Goal: Transaction & Acquisition: Book appointment/travel/reservation

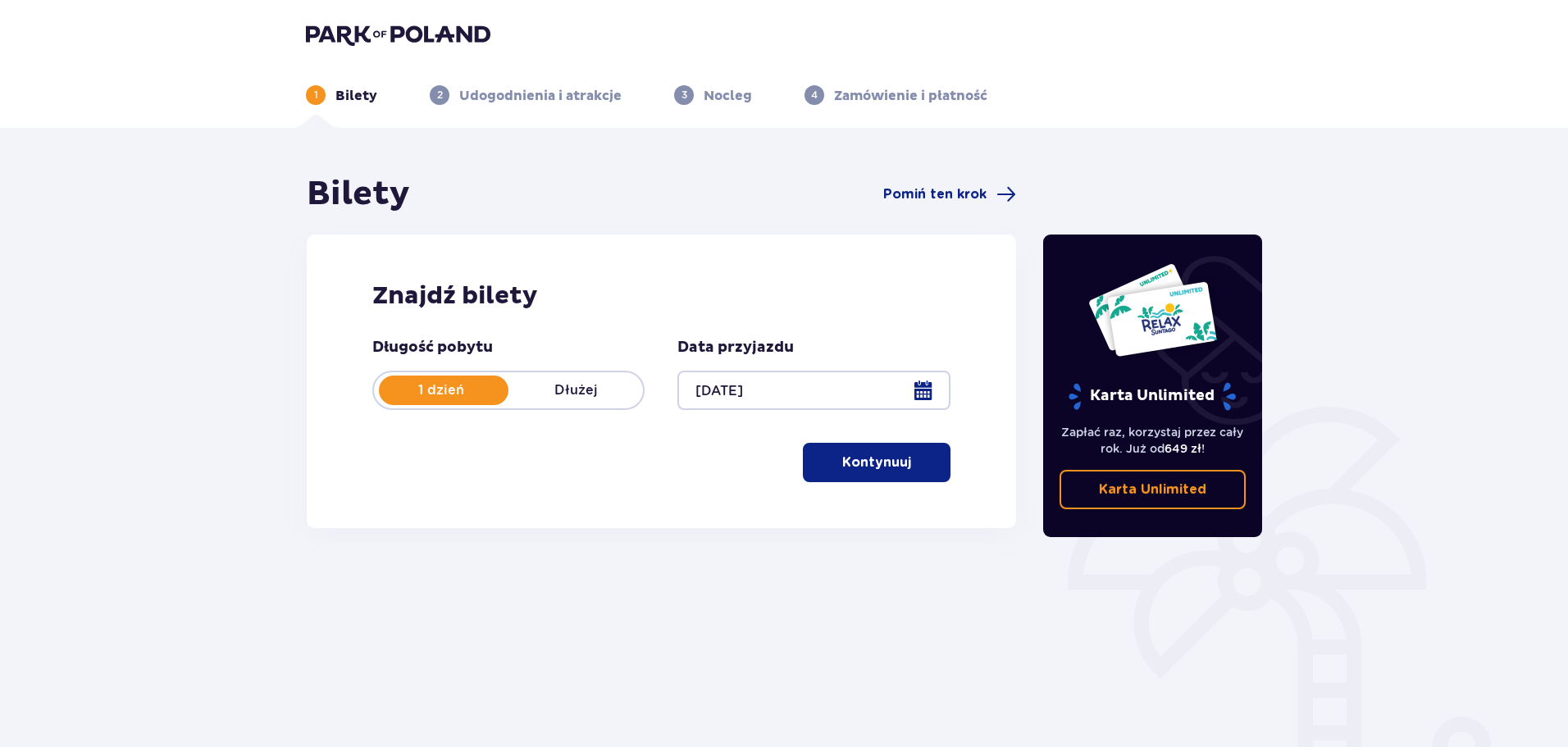
click at [872, 463] on p "Kontynuuj" at bounding box center [876, 463] width 69 height 18
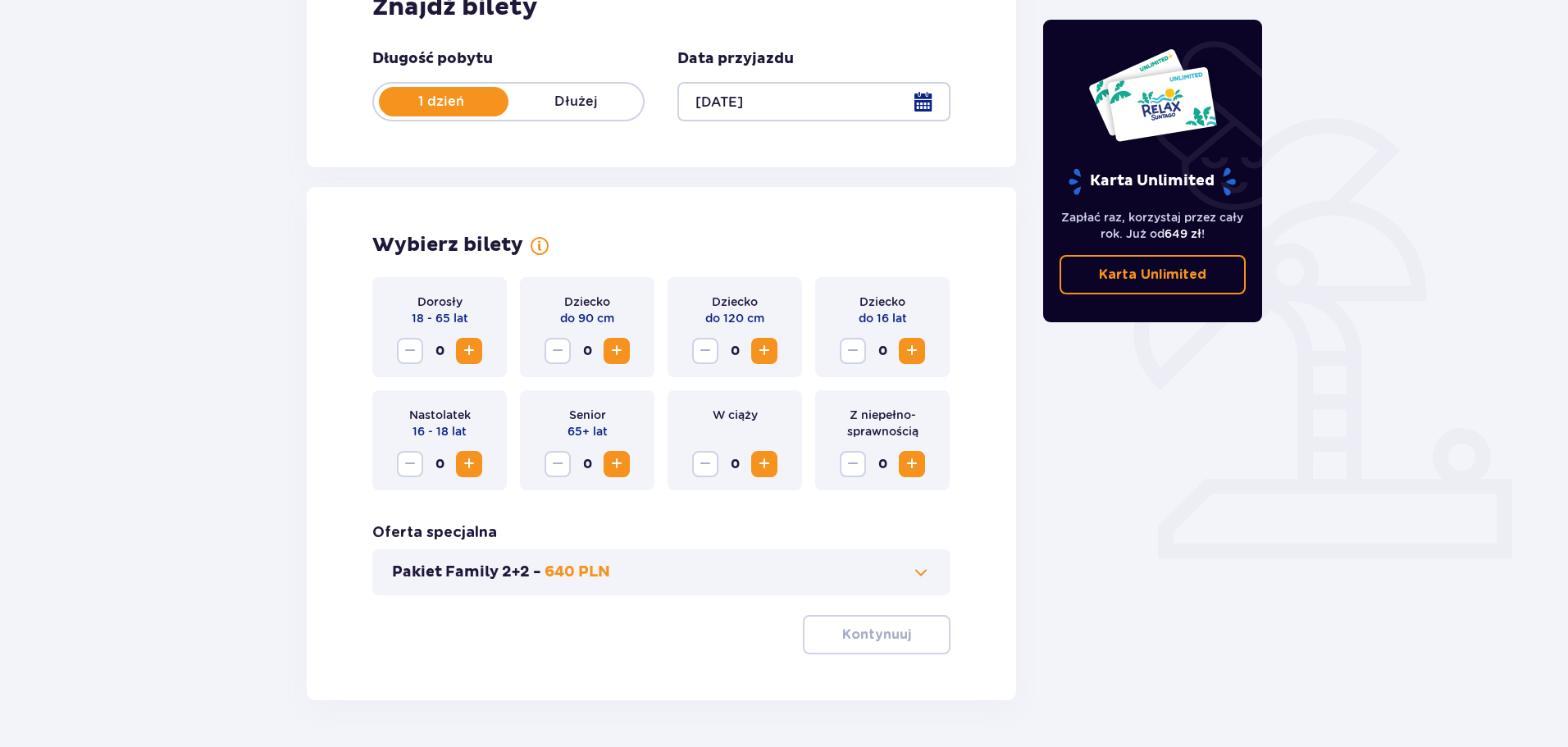
scroll to position [340, 0]
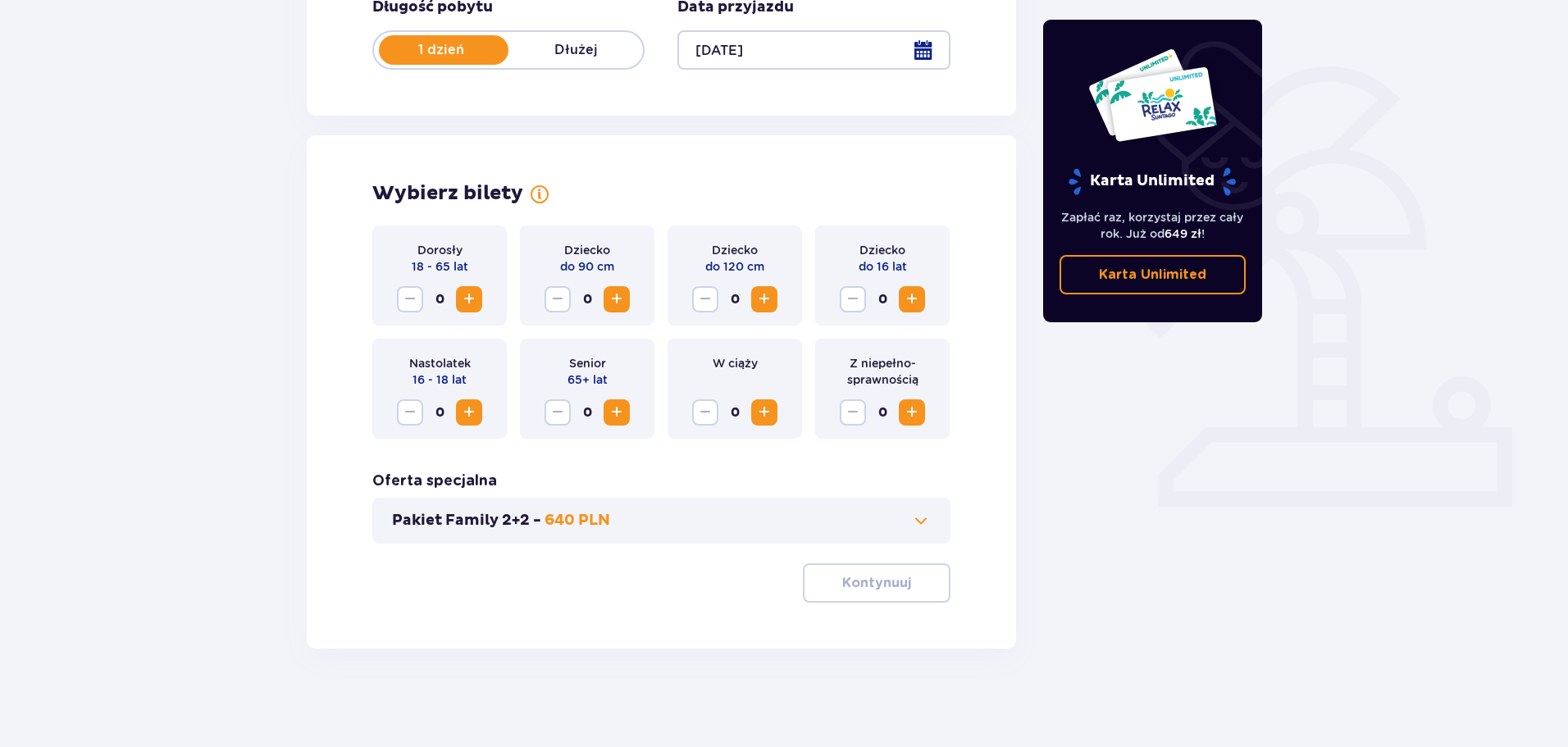
click at [465, 301] on span "Zwiększ" at bounding box center [469, 299] width 20 height 20
click at [763, 298] on span "Zwiększ" at bounding box center [765, 299] width 20 height 20
click at [879, 570] on button "Kontynuuj" at bounding box center [876, 583] width 147 height 40
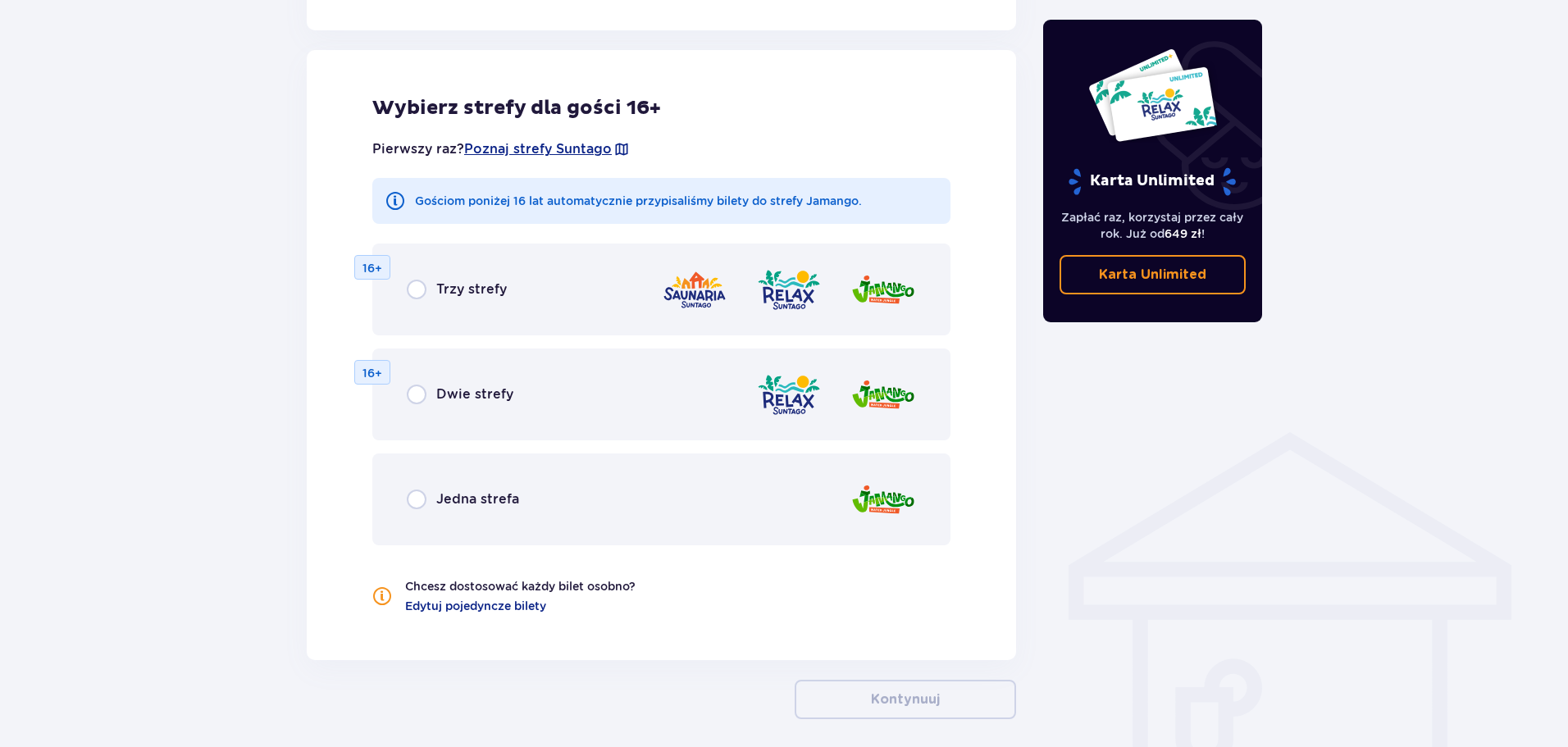
scroll to position [829, 0]
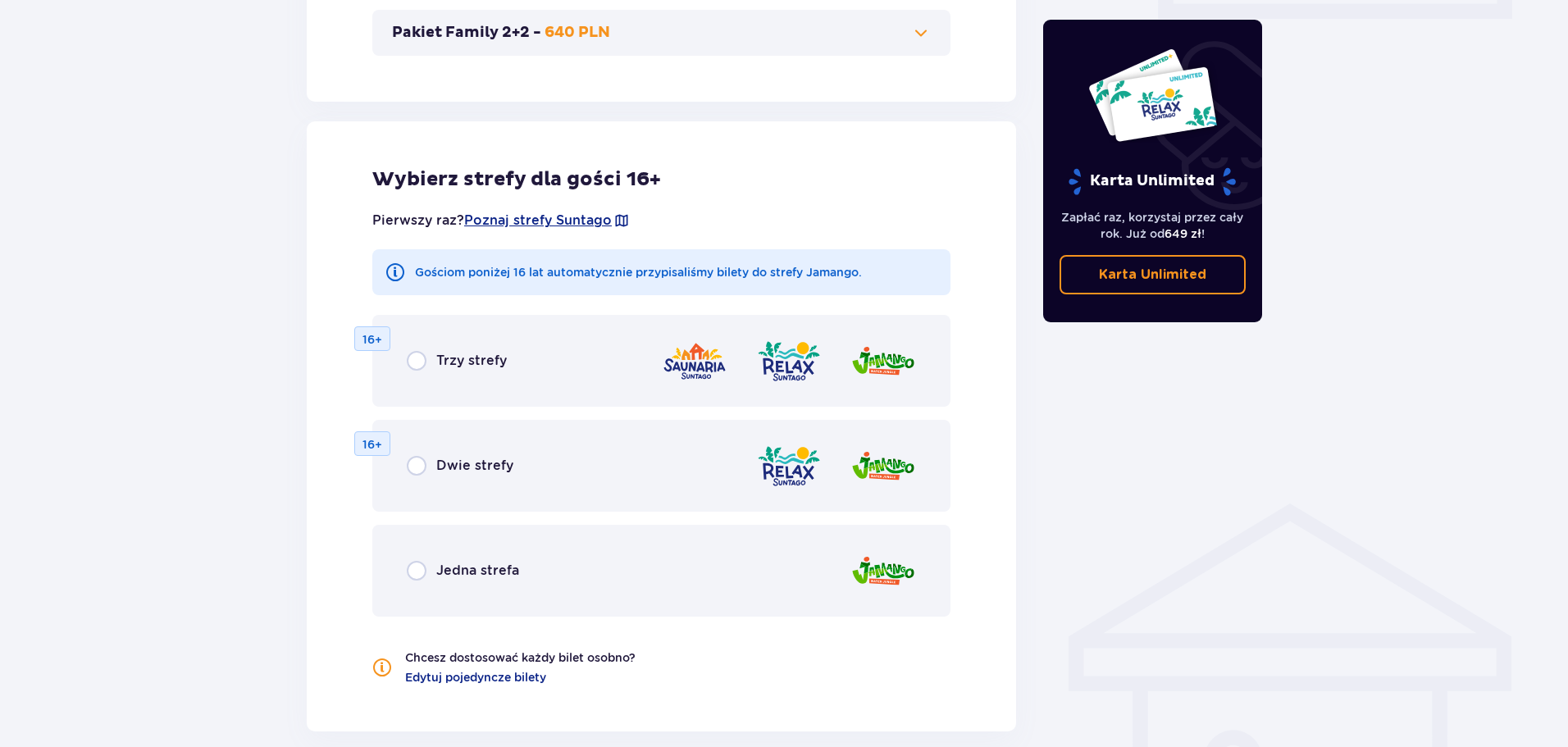
click at [407, 359] on input "radio" at bounding box center [417, 361] width 20 height 20
radio input "true"
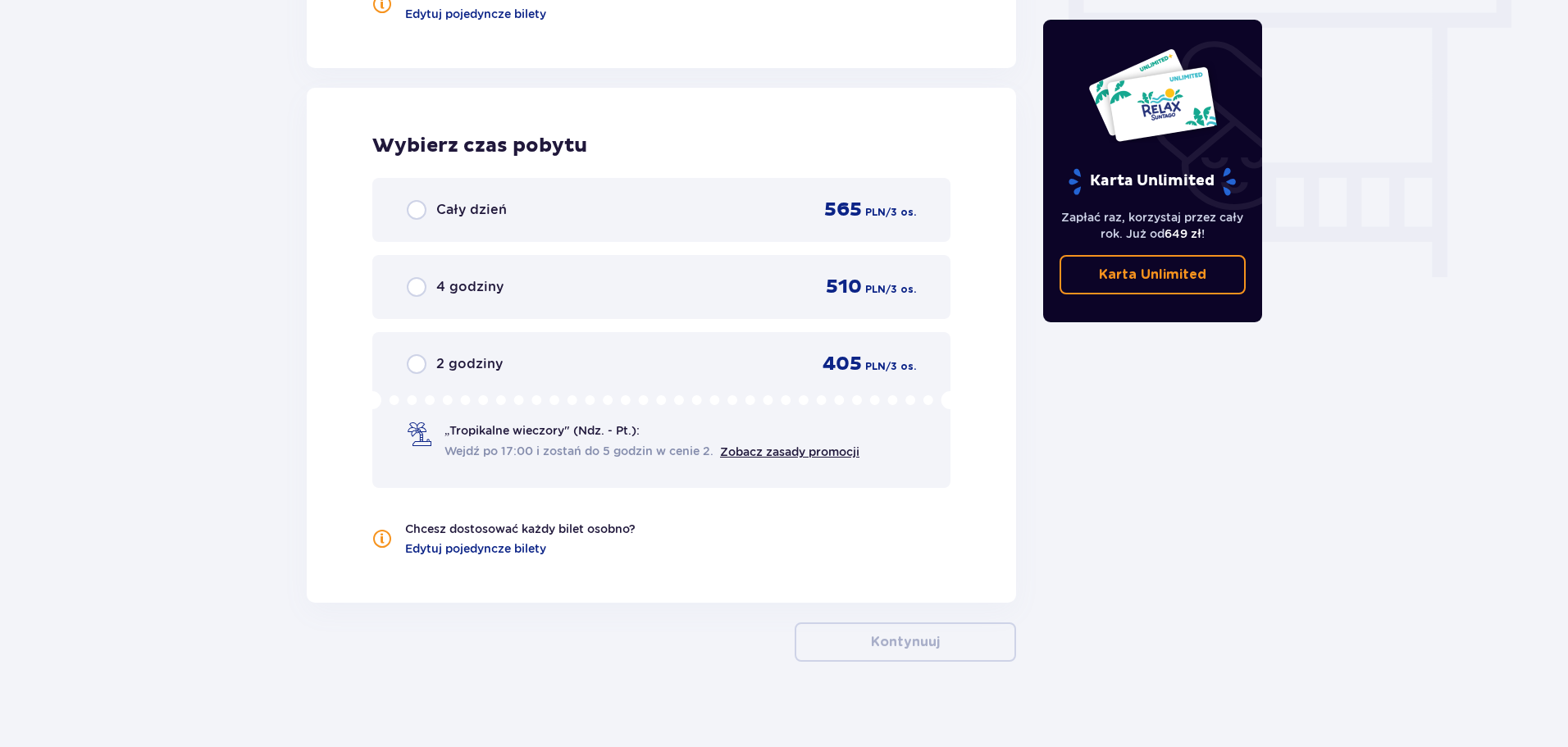
scroll to position [1505, 0]
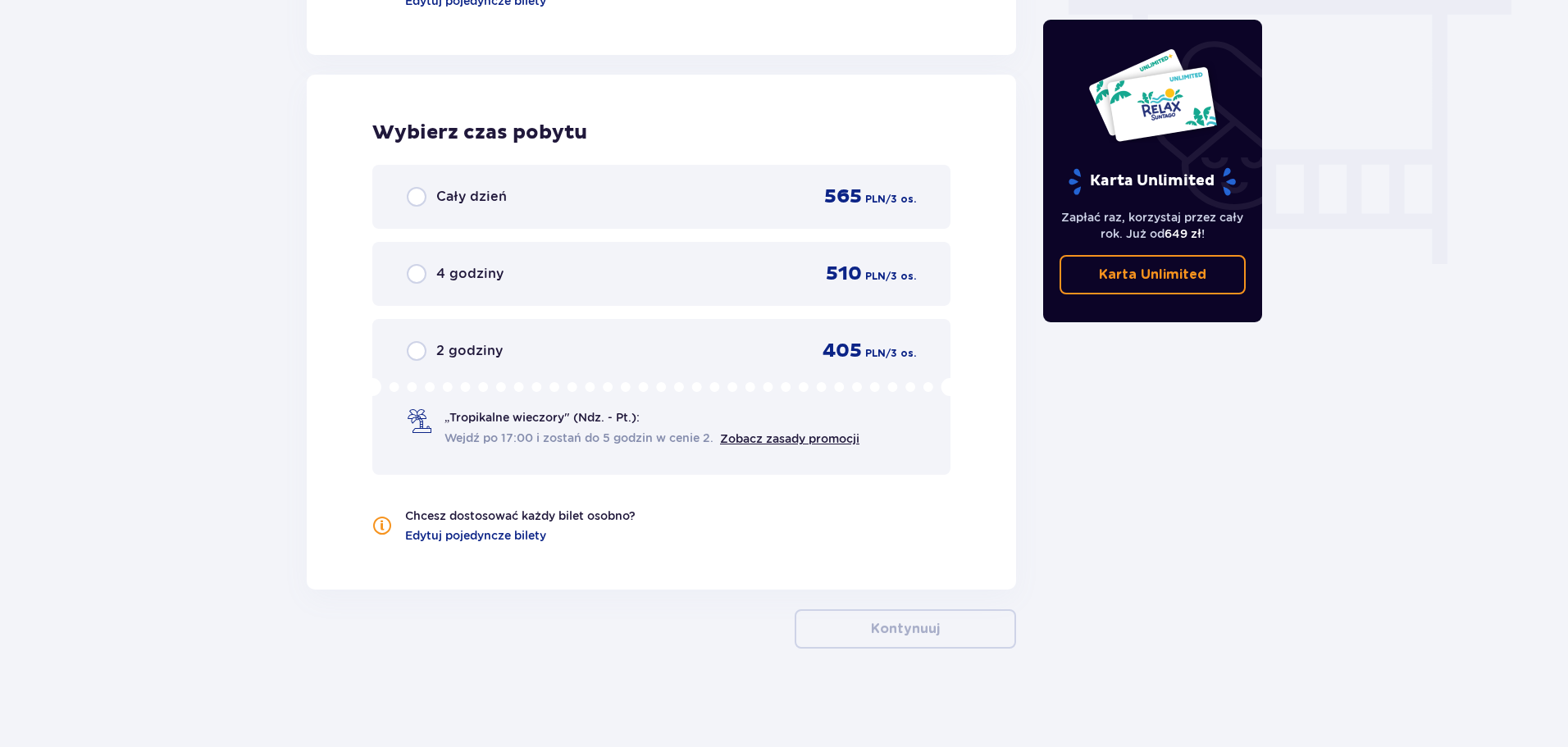
click at [421, 198] on input "radio" at bounding box center [417, 197] width 20 height 20
radio input "true"
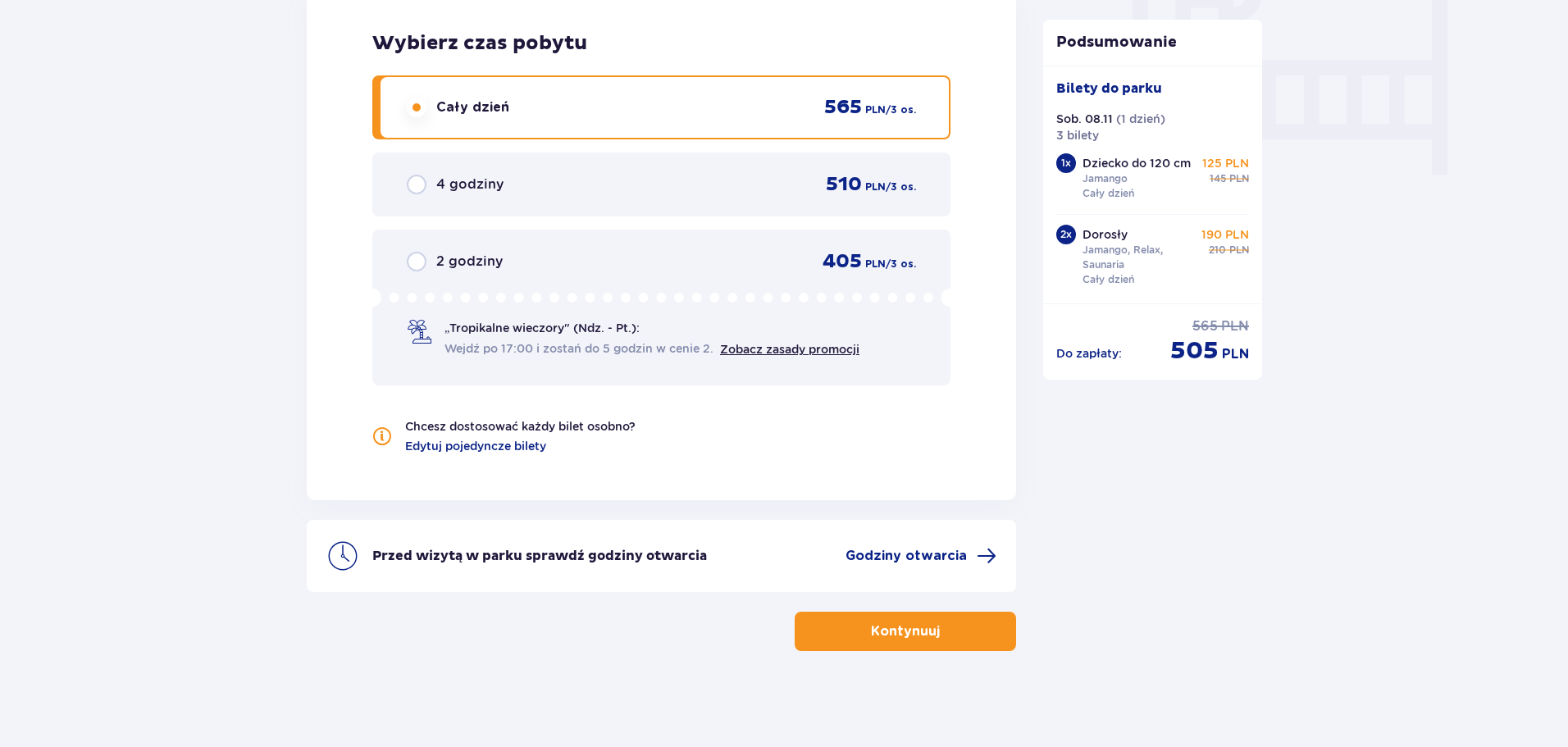
scroll to position [1596, 0]
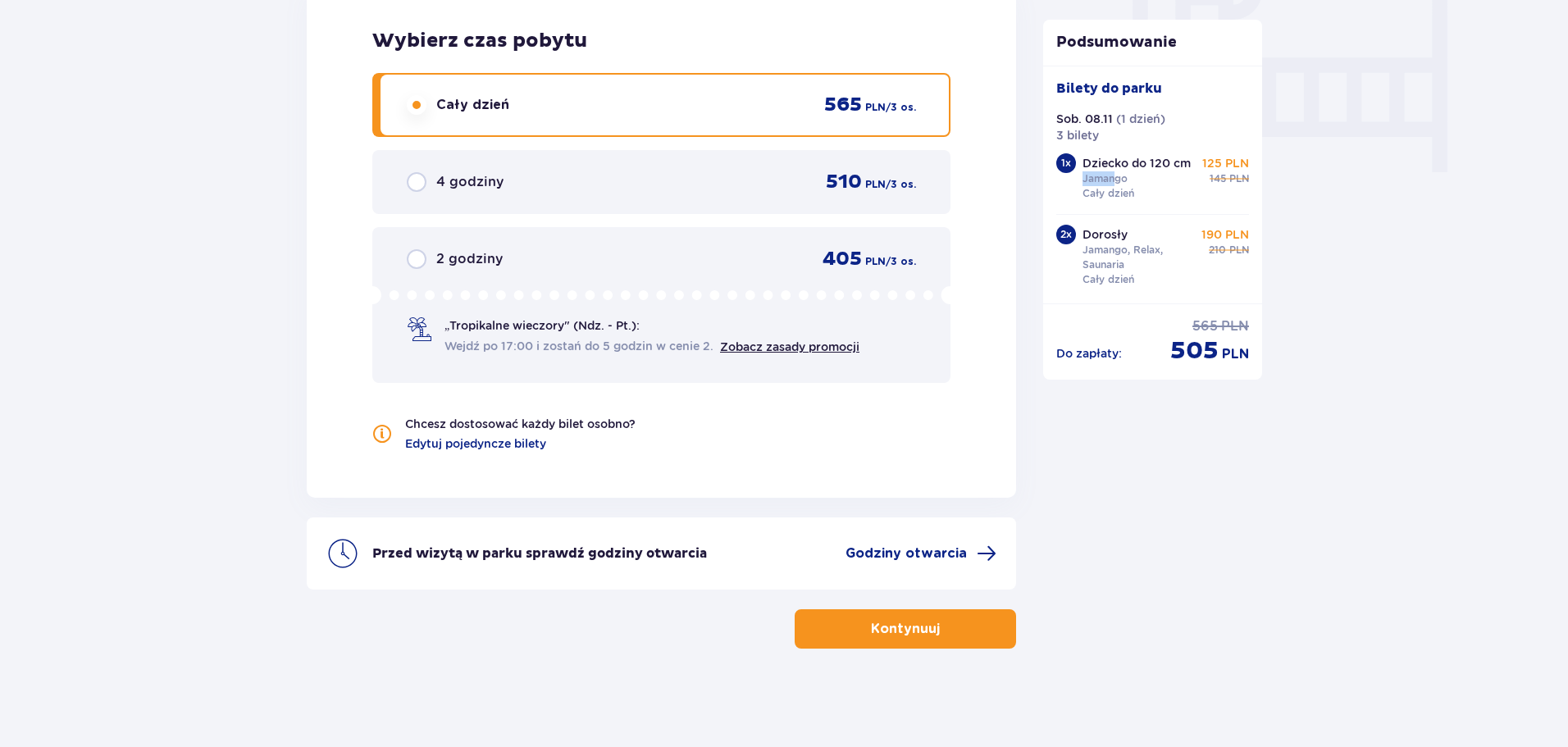
drag, startPoint x: 1081, startPoint y: 178, endPoint x: 1115, endPoint y: 182, distance: 34.2
click at [1115, 182] on div "1 x Dziecko do 120 cm Jamango Cały dzień 125 PLN cena regularna 145 PLN" at bounding box center [1152, 178] width 194 height 51
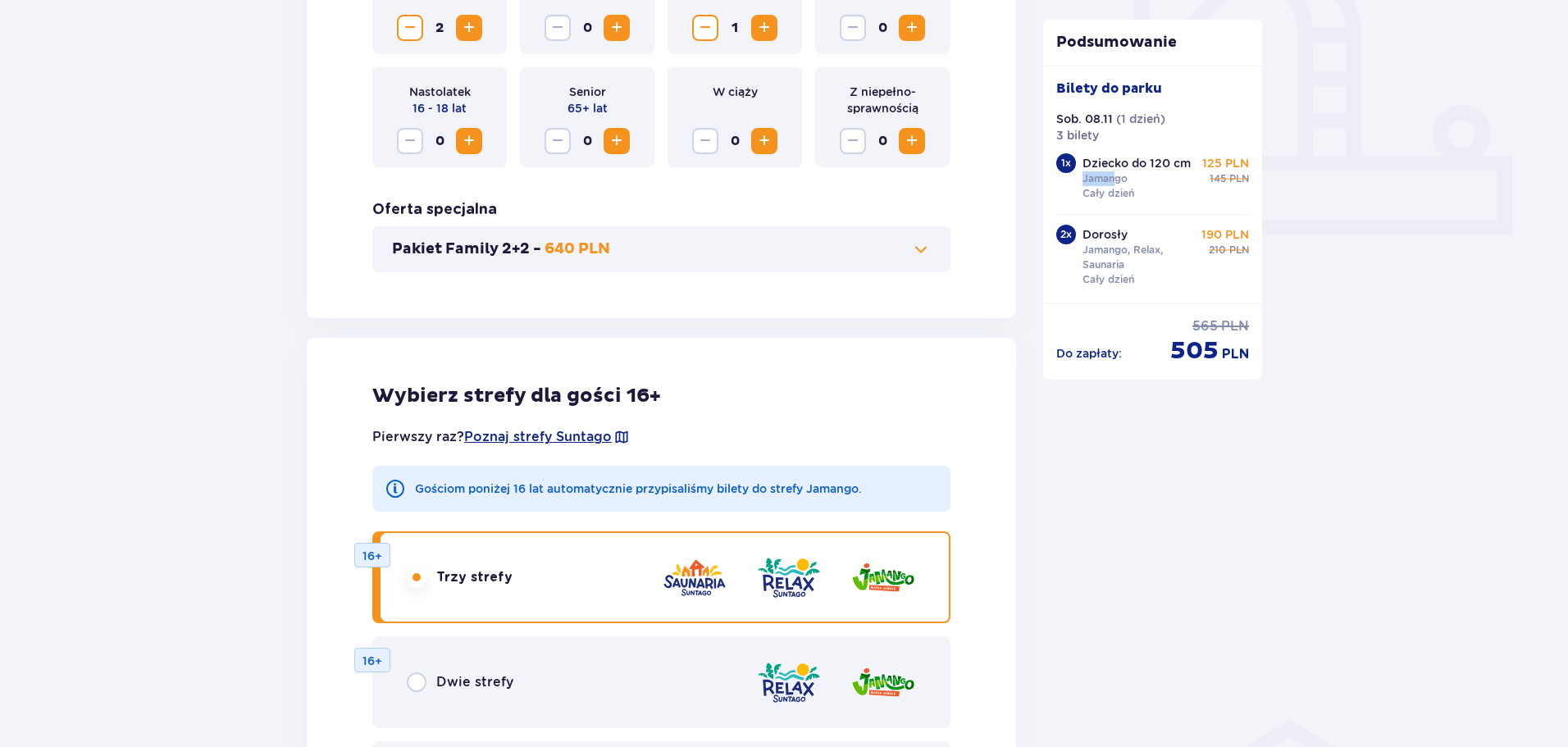
scroll to position [449, 0]
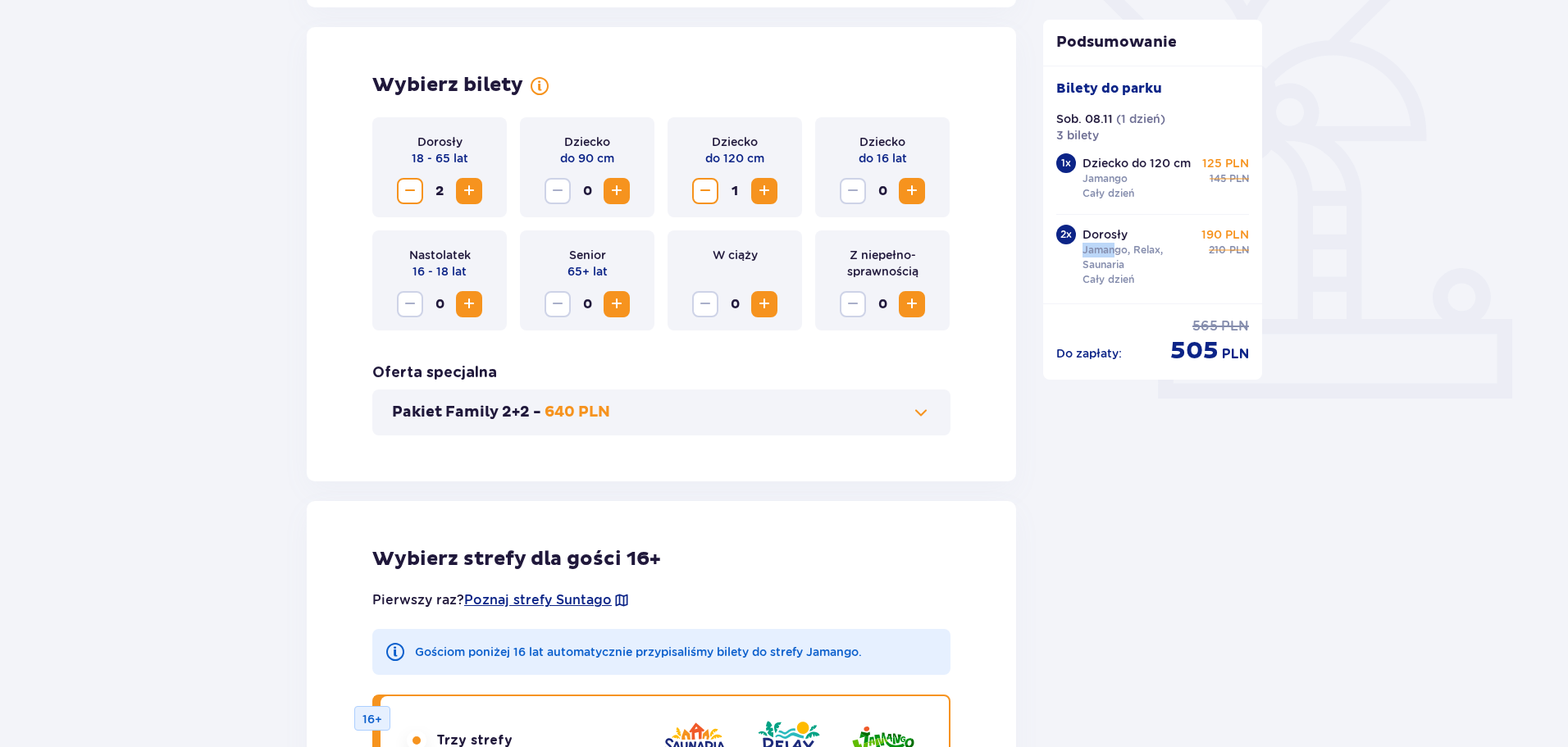
drag, startPoint x: 1095, startPoint y: 254, endPoint x: 1118, endPoint y: 249, distance: 23.5
click at [1118, 249] on p "Jamango, Relax, Saunaria" at bounding box center [1138, 258] width 113 height 30
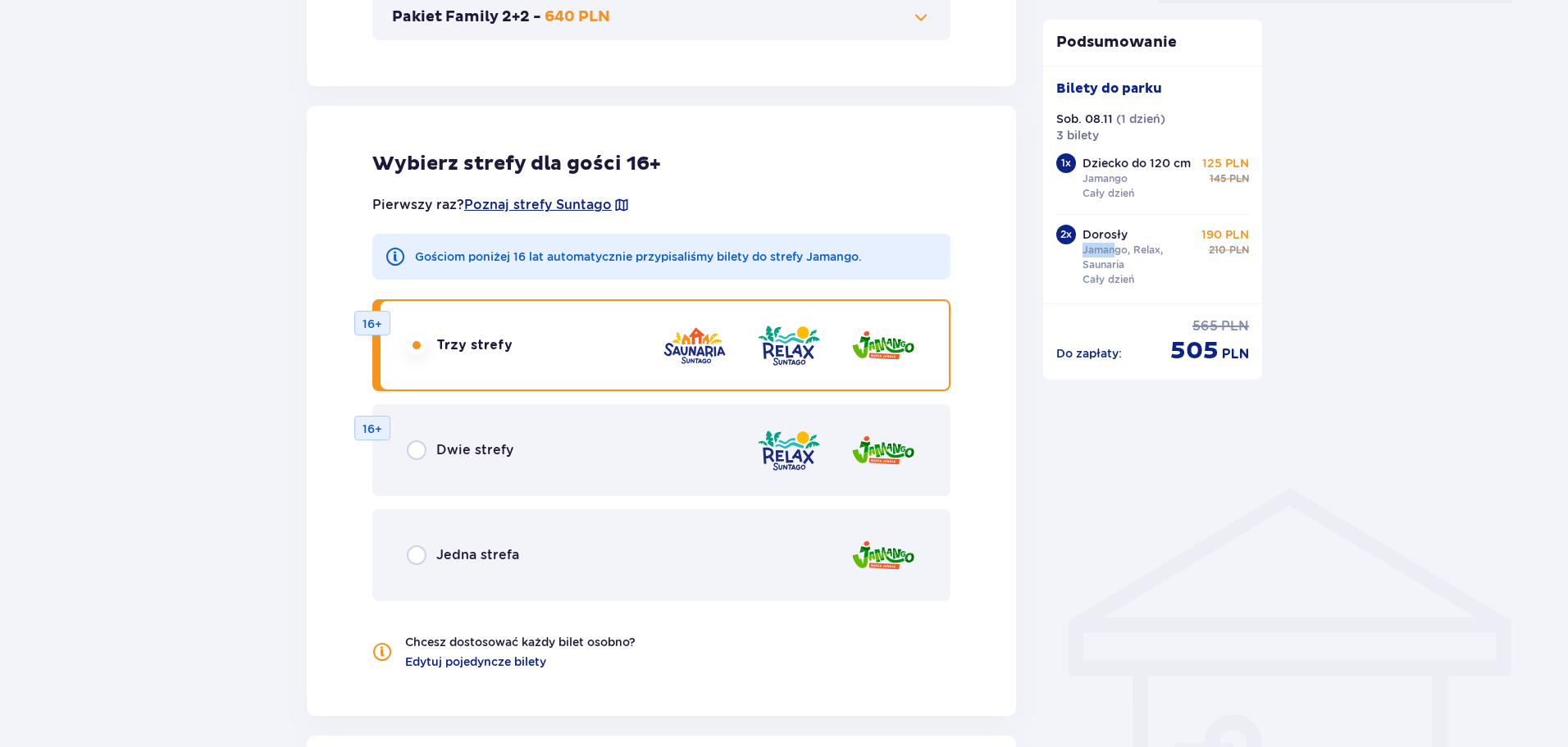
scroll to position [858, 0]
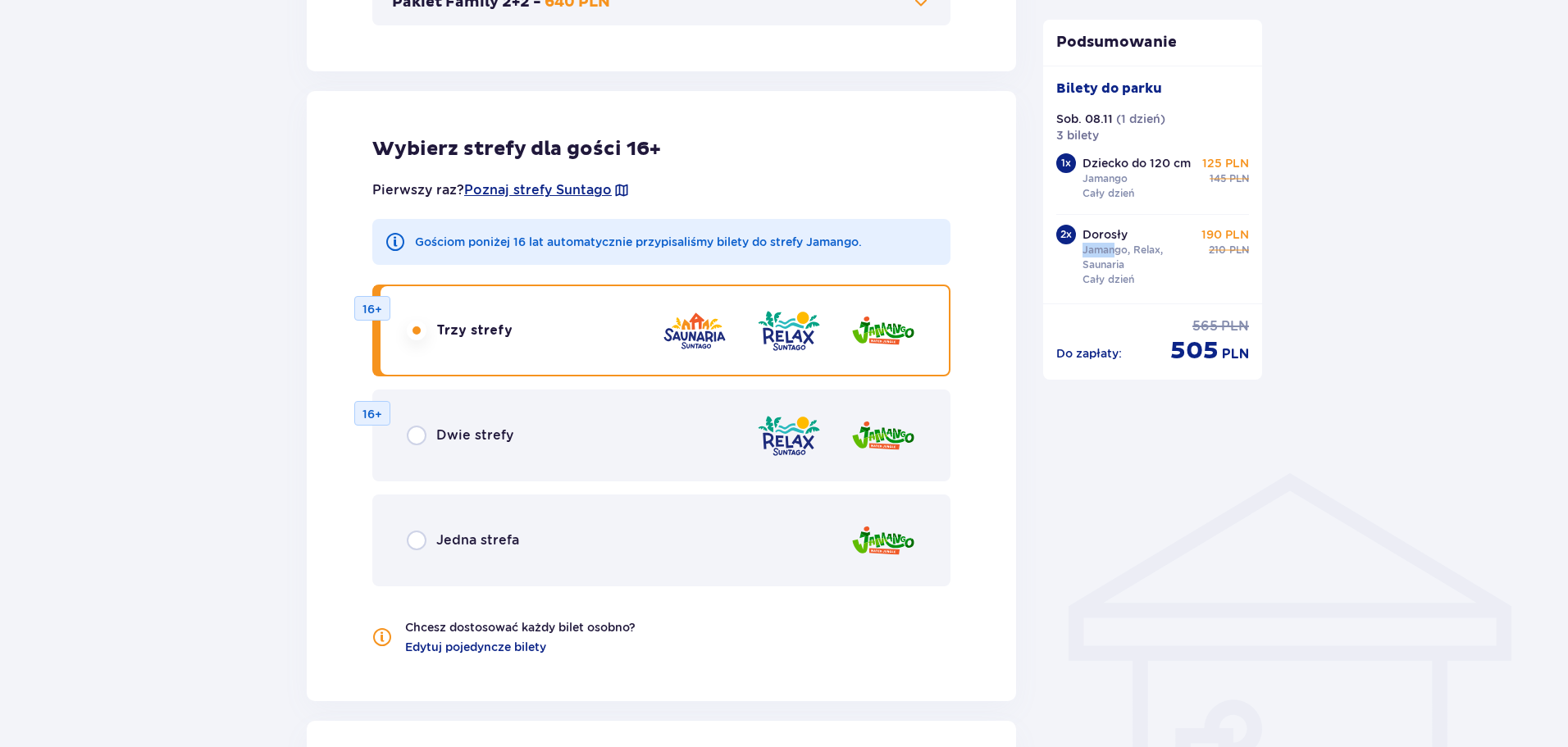
click at [419, 542] on input "radio" at bounding box center [417, 540] width 20 height 20
radio input "true"
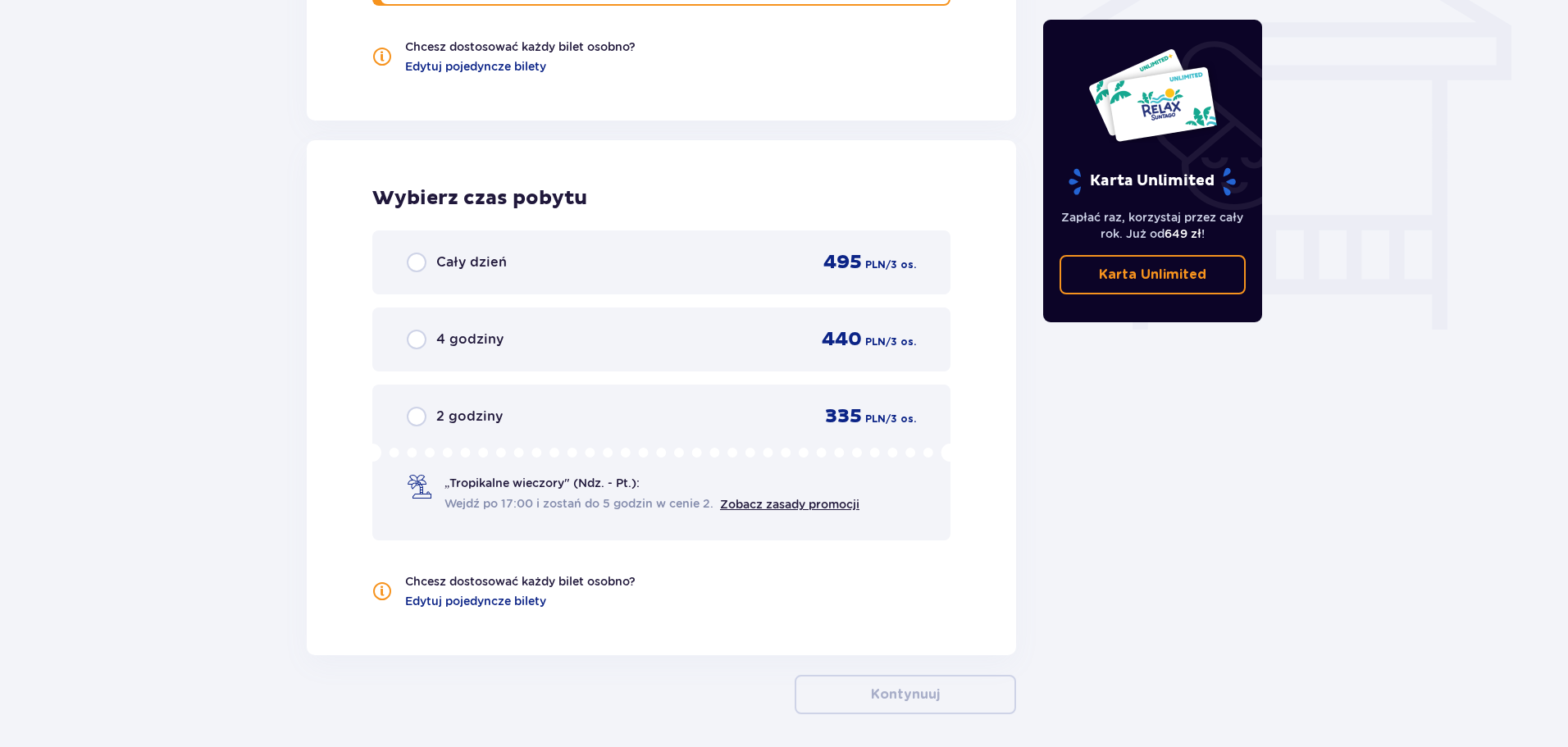
scroll to position [1505, 0]
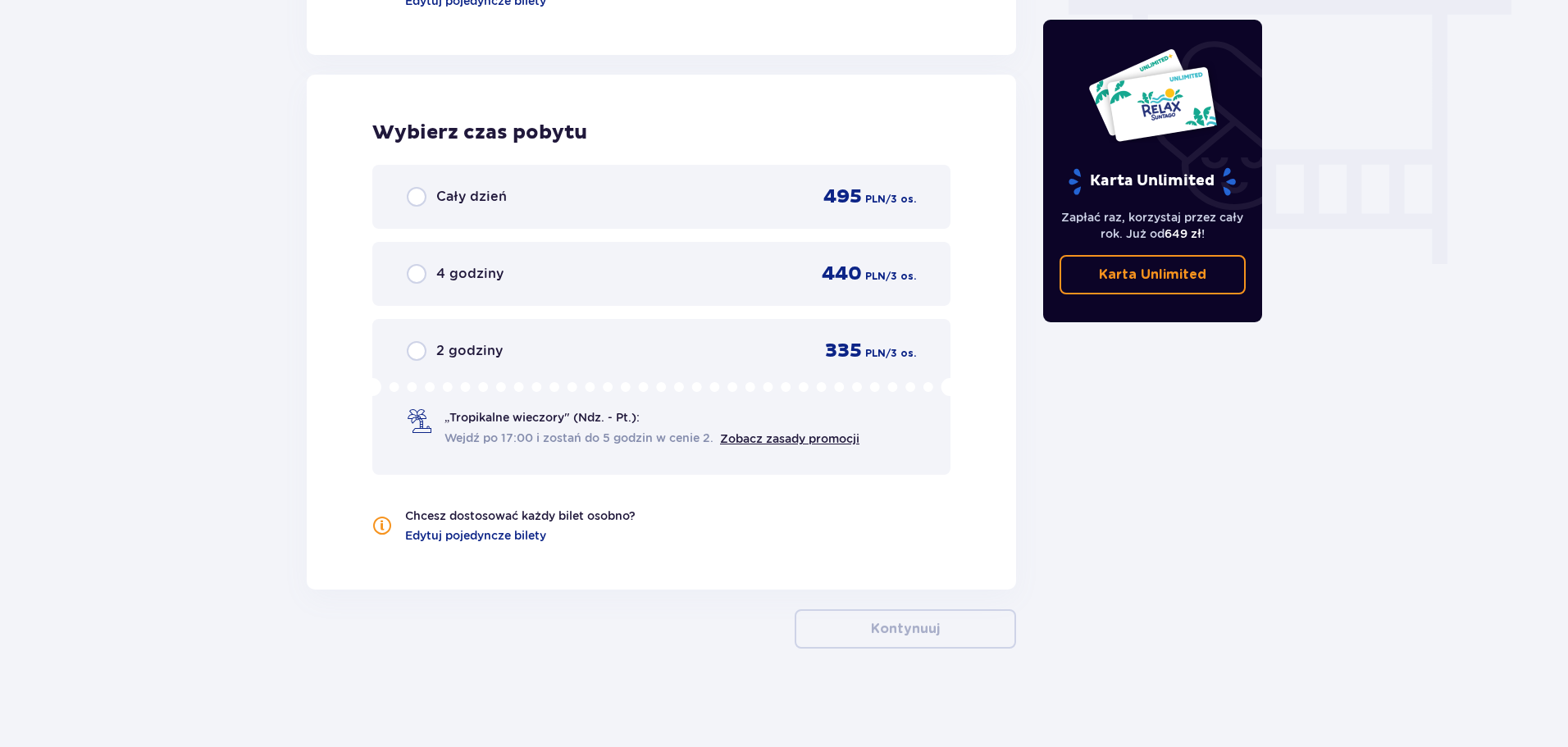
click at [409, 199] on input "radio" at bounding box center [417, 197] width 20 height 20
radio input "true"
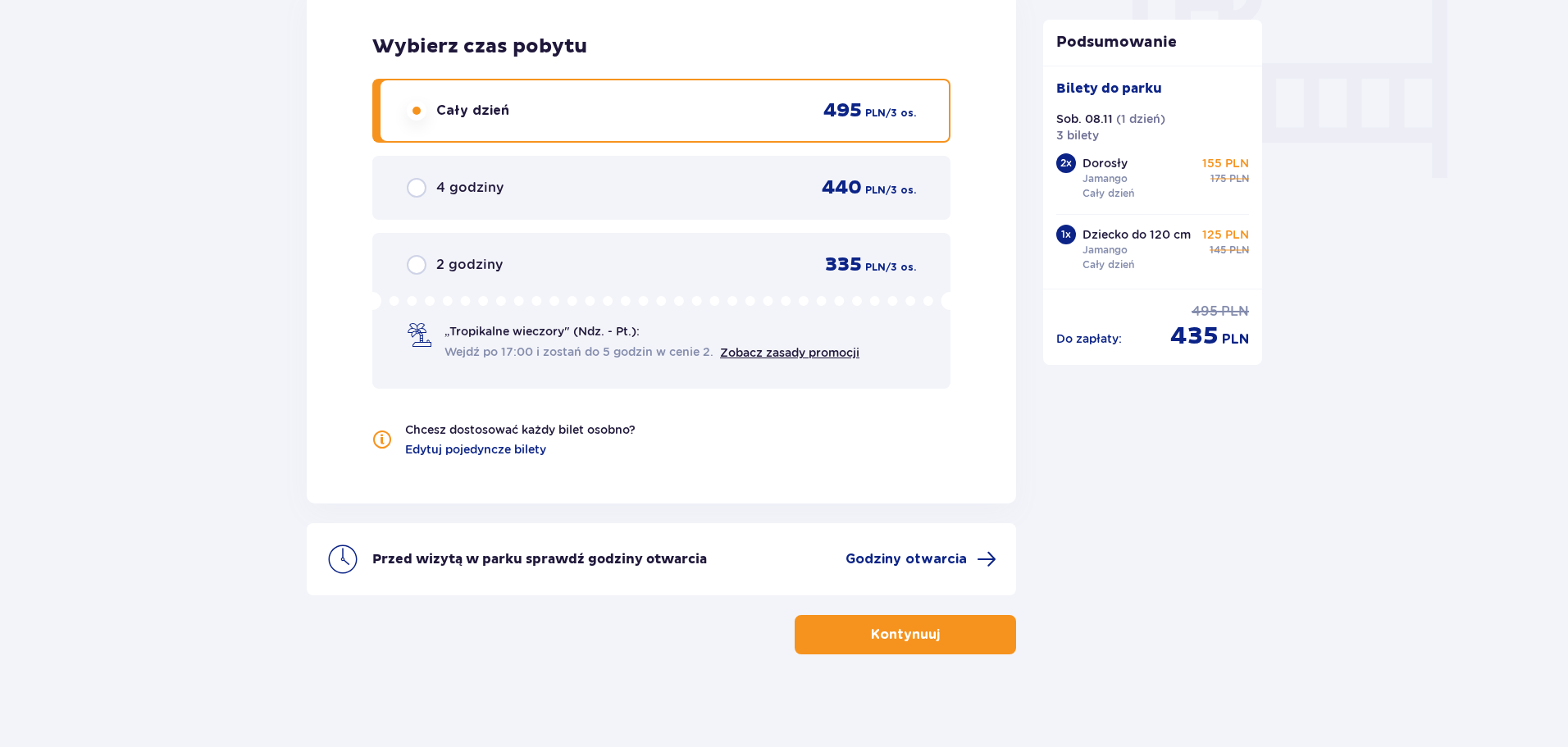
scroll to position [1596, 0]
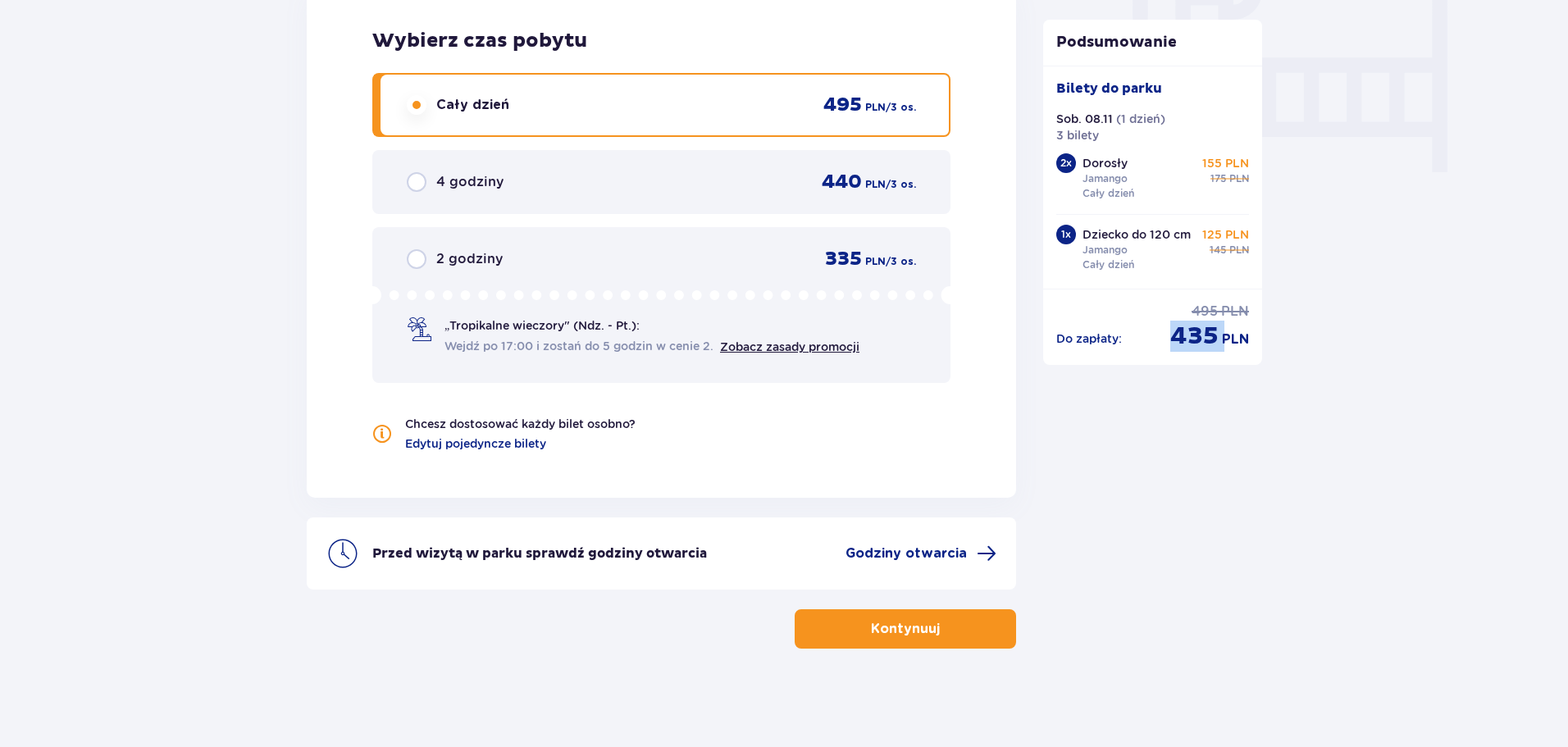
drag, startPoint x: 1166, startPoint y: 332, endPoint x: 1220, endPoint y: 332, distance: 54.0
click at [1220, 332] on div "Do zapłaty : cena regularna 495 PLN cena po obniżce 435 PLN" at bounding box center [1152, 326] width 194 height 49
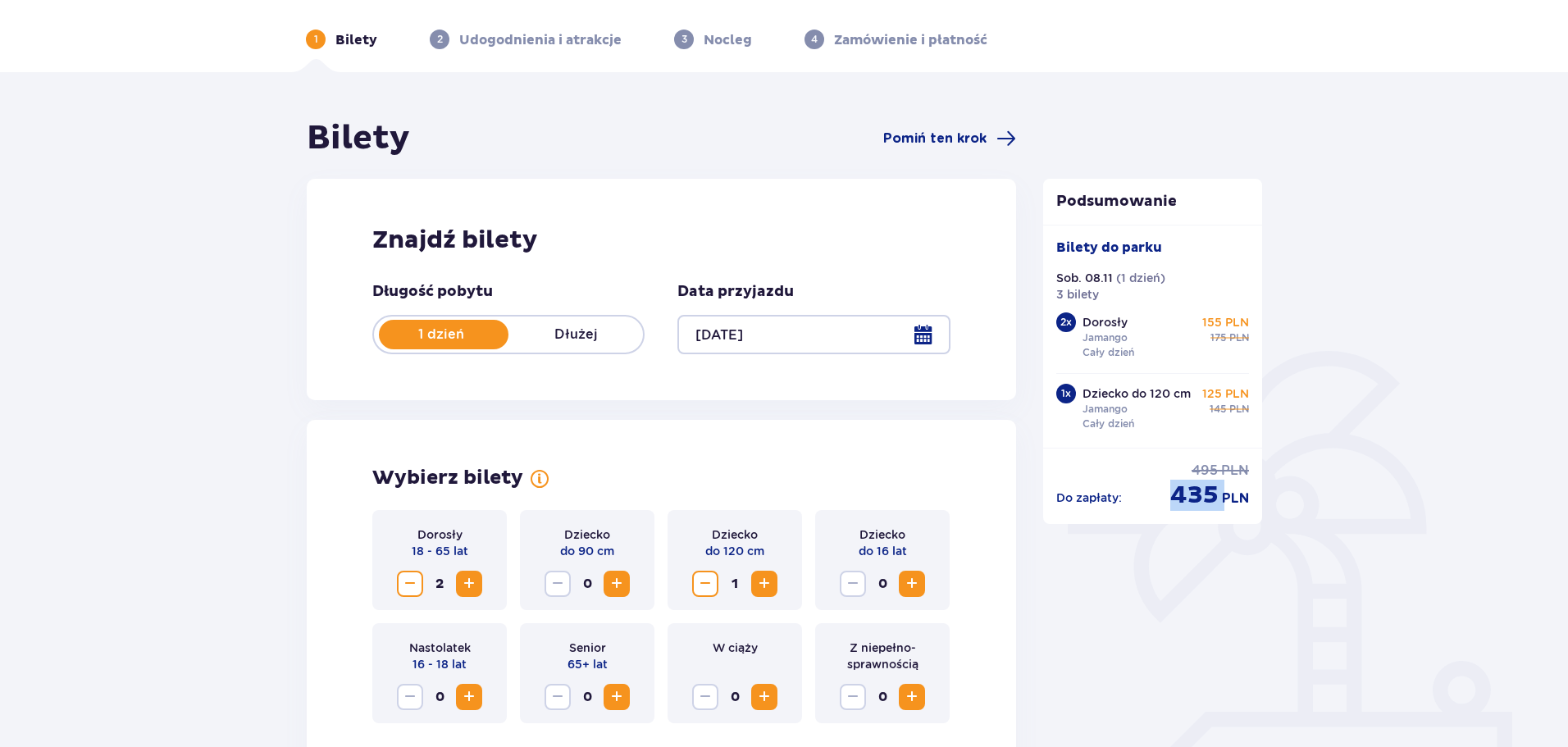
scroll to position [0, 0]
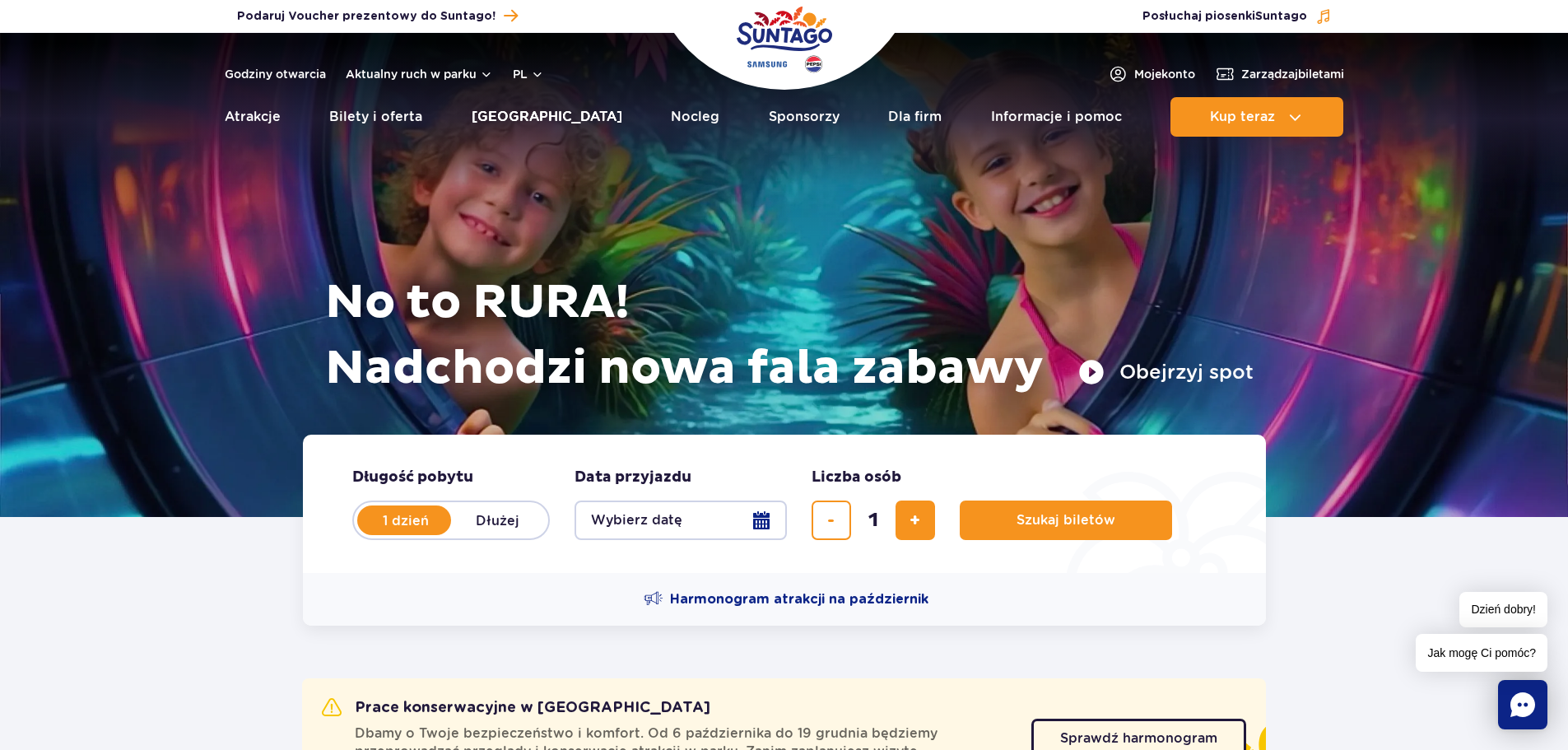
click at [503, 120] on link "[GEOGRAPHIC_DATA]" at bounding box center [546, 117] width 151 height 40
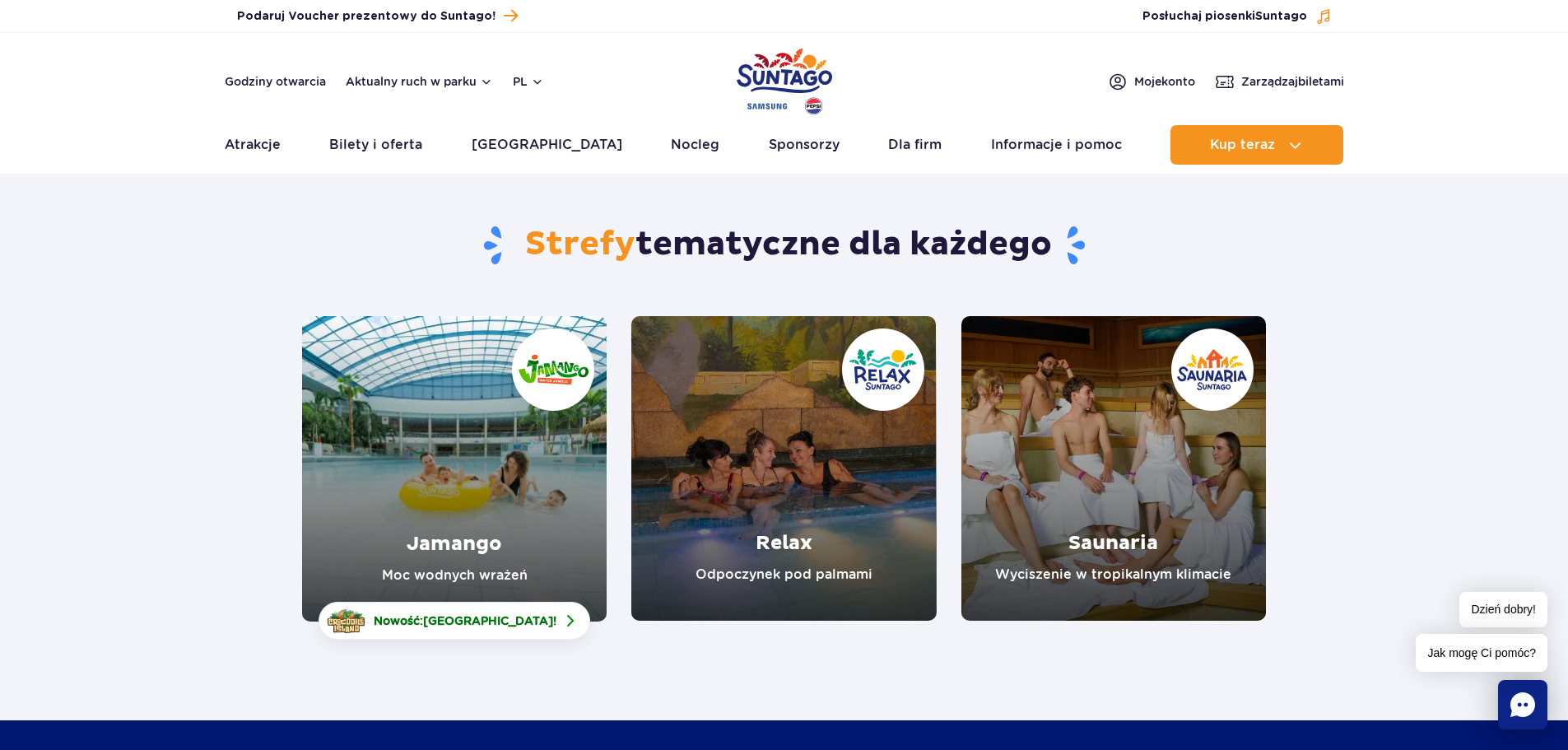
click at [424, 436] on link "Jamango" at bounding box center [454, 469] width 304 height 306
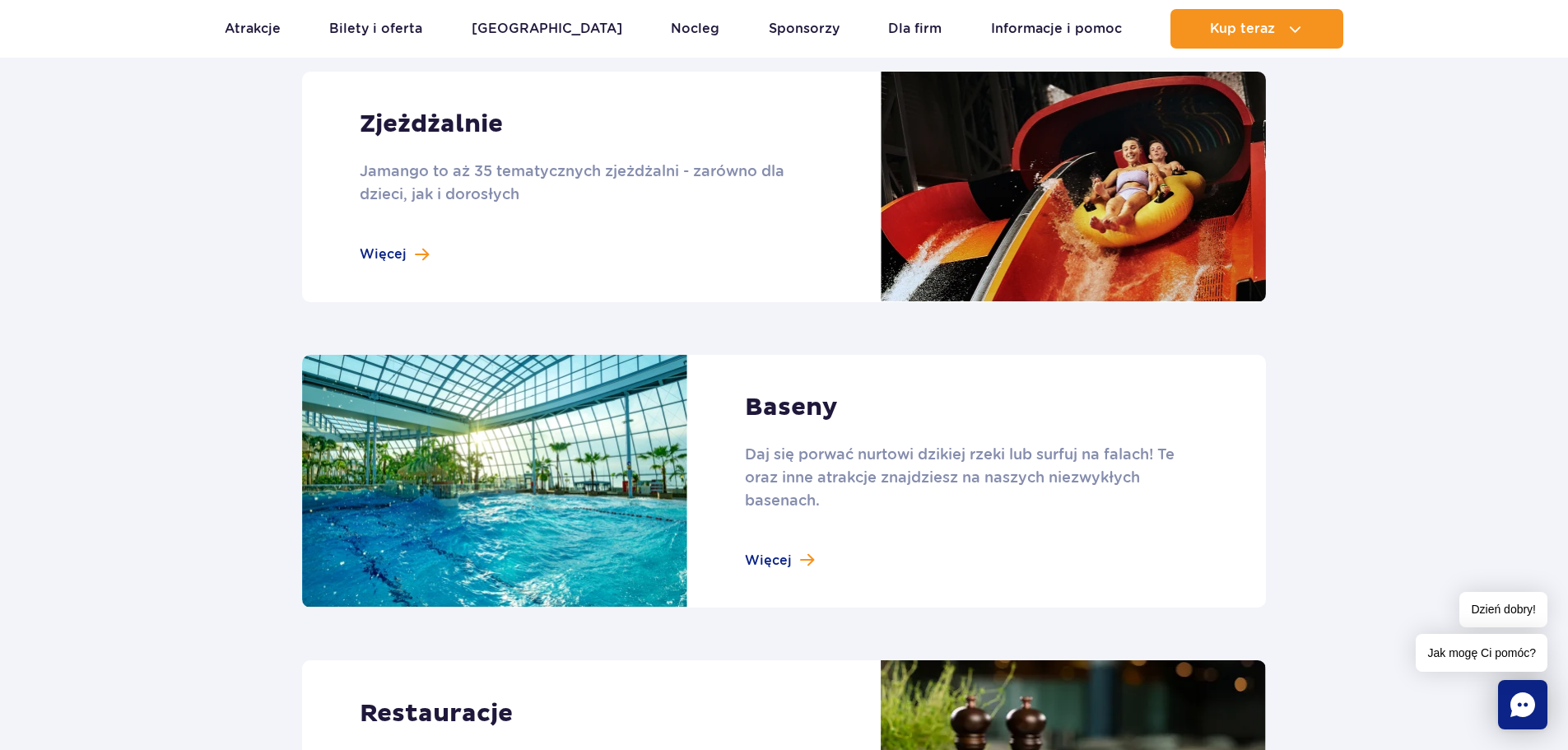
scroll to position [1482, 0]
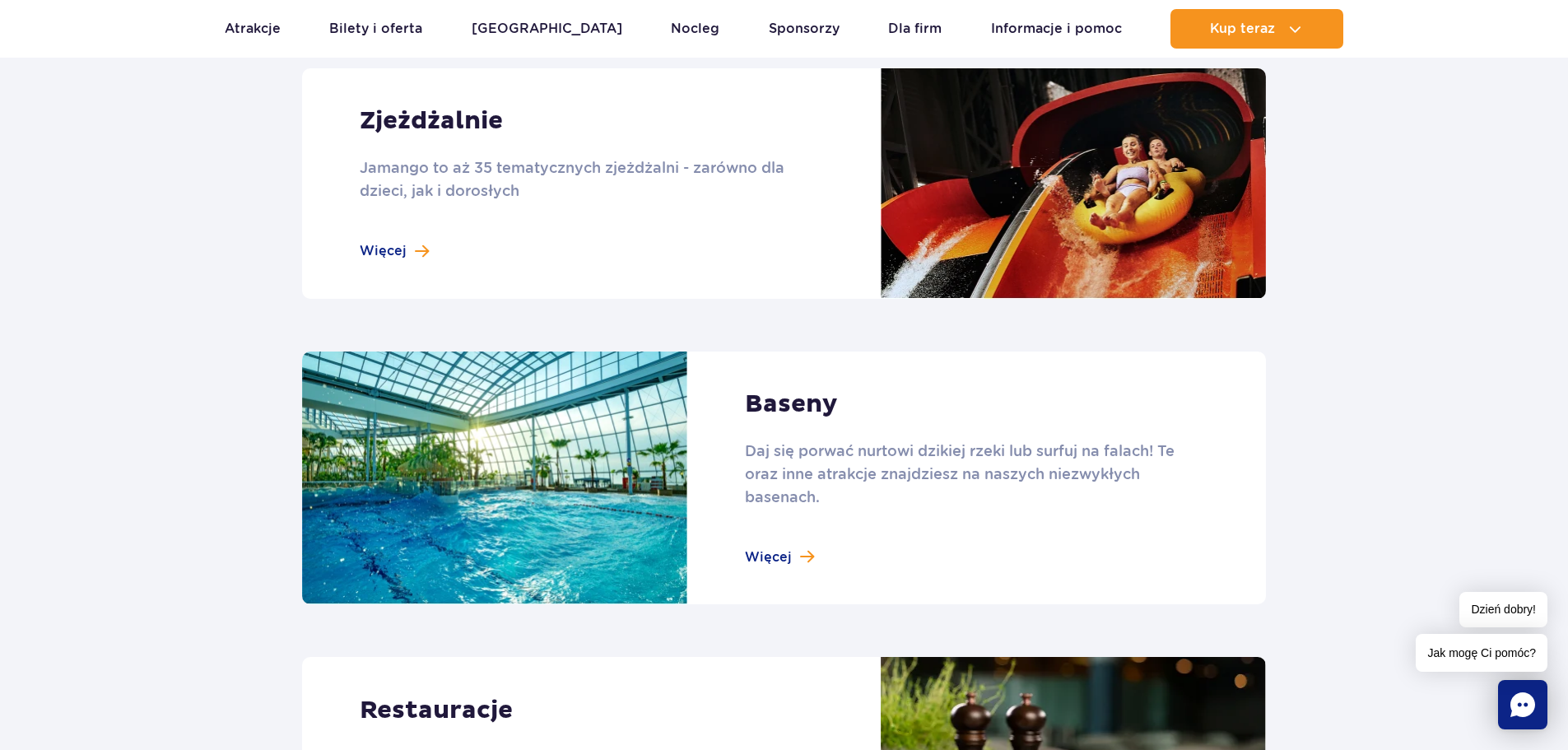
click at [774, 557] on link at bounding box center [784, 478] width 964 height 254
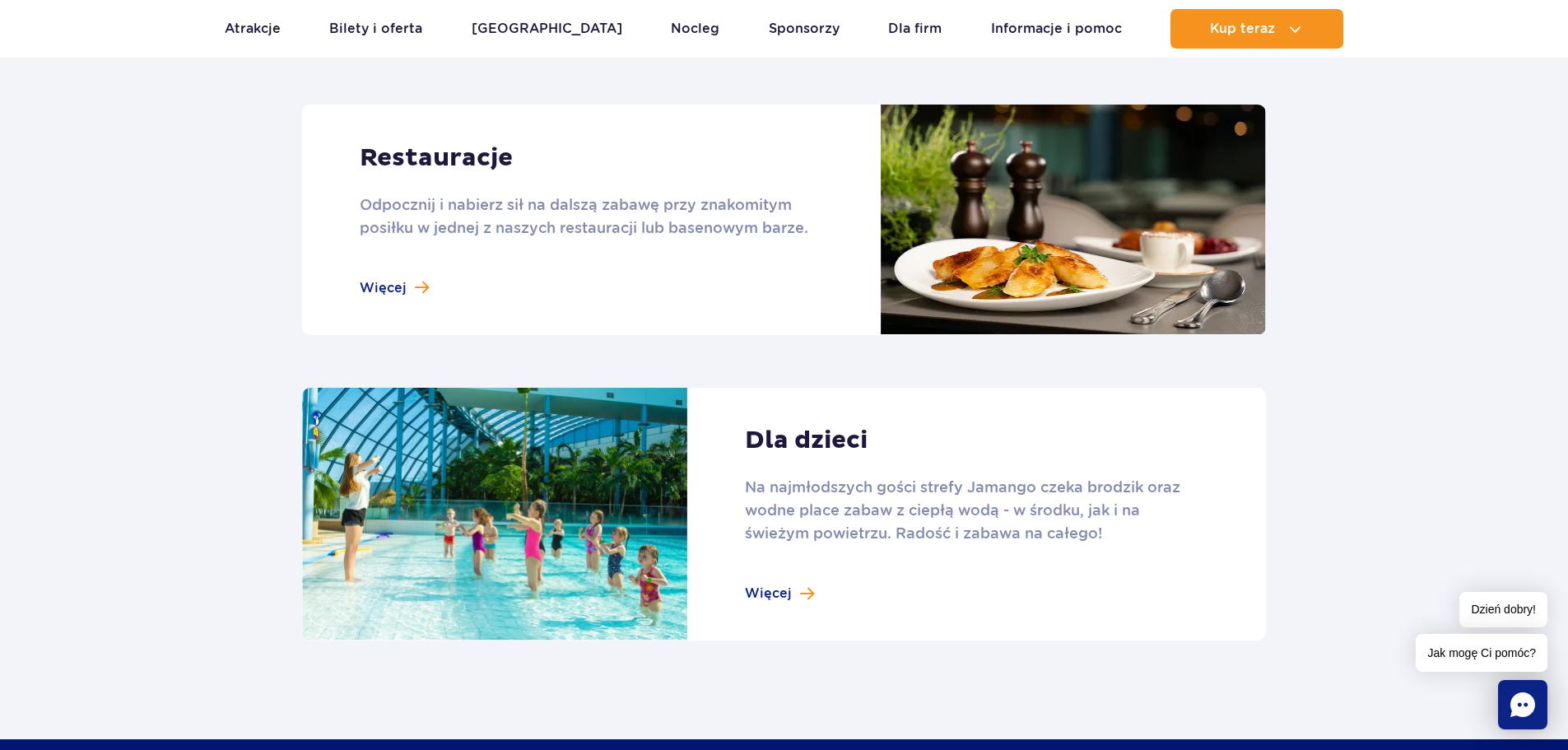
scroll to position [2058, 0]
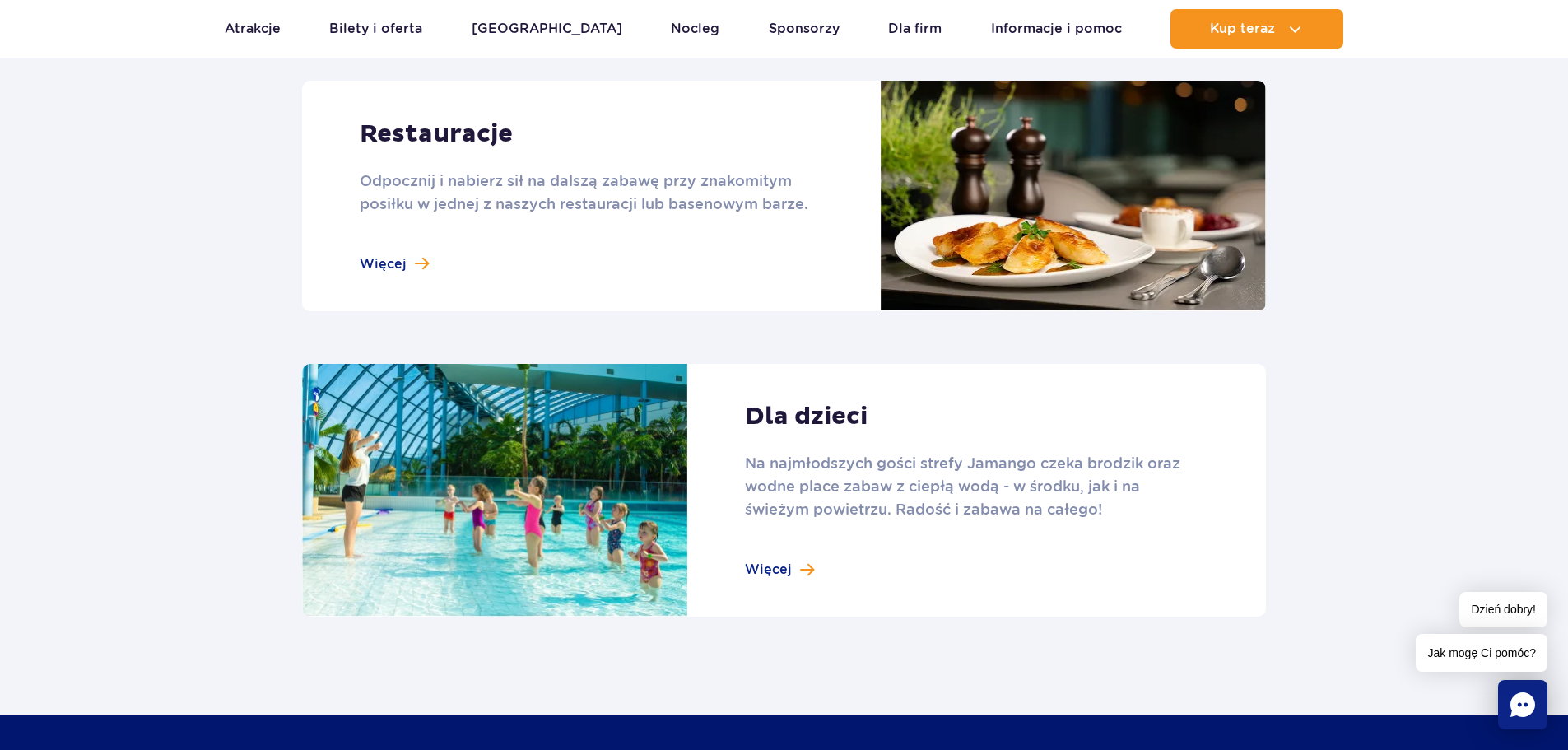
click at [777, 567] on link at bounding box center [784, 490] width 964 height 254
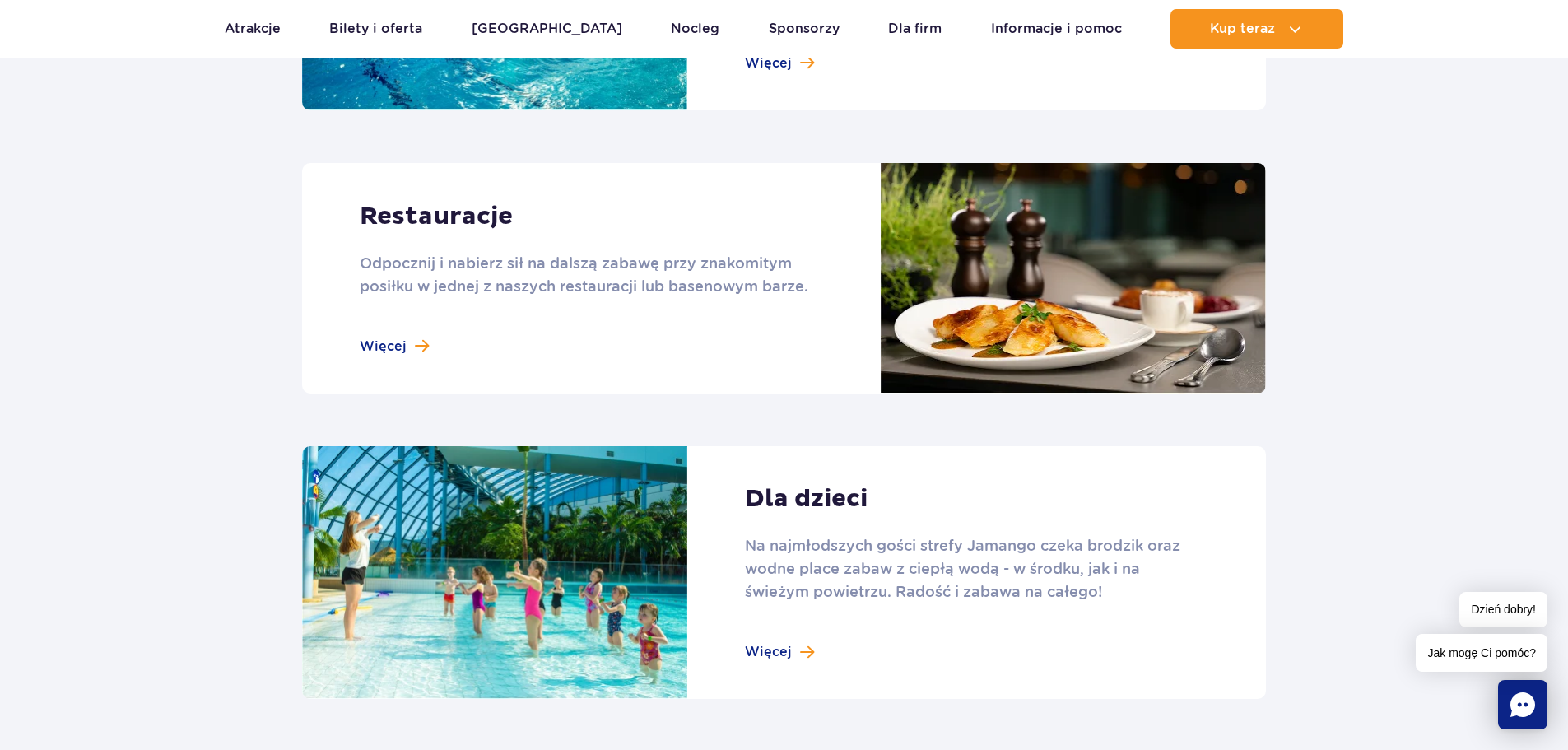
click at [386, 341] on link at bounding box center [784, 278] width 964 height 231
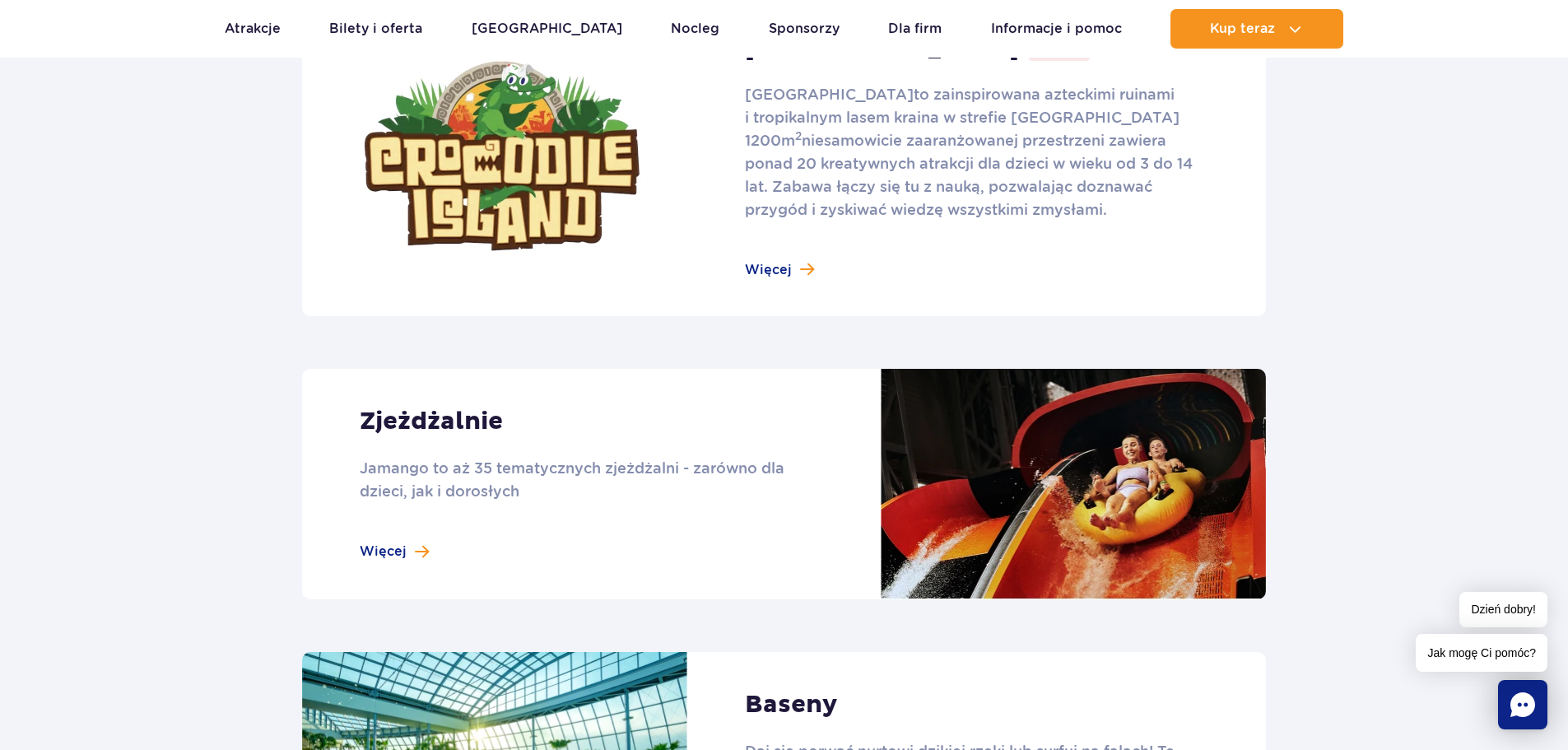
scroll to position [1152, 0]
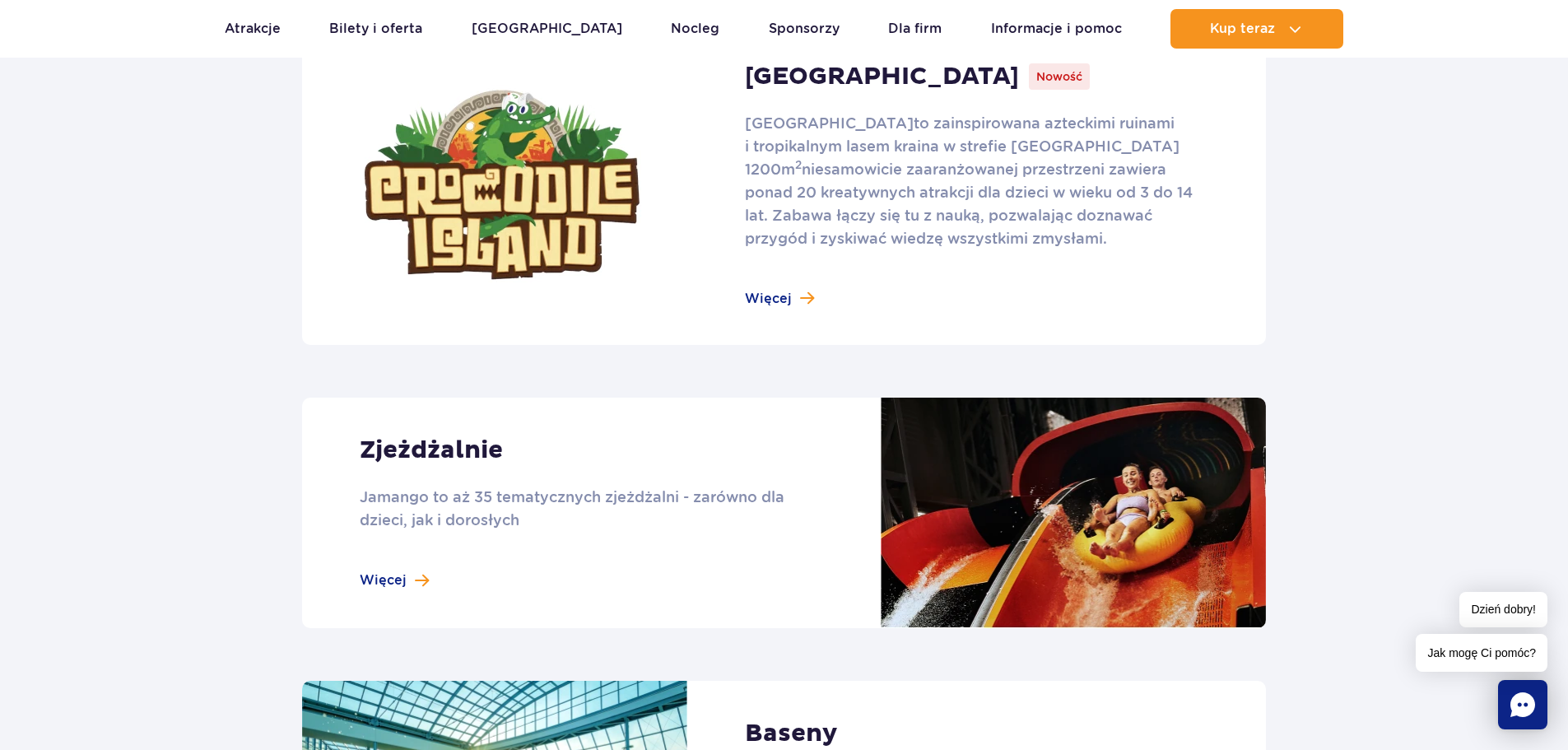
click at [395, 574] on link at bounding box center [784, 512] width 964 height 231
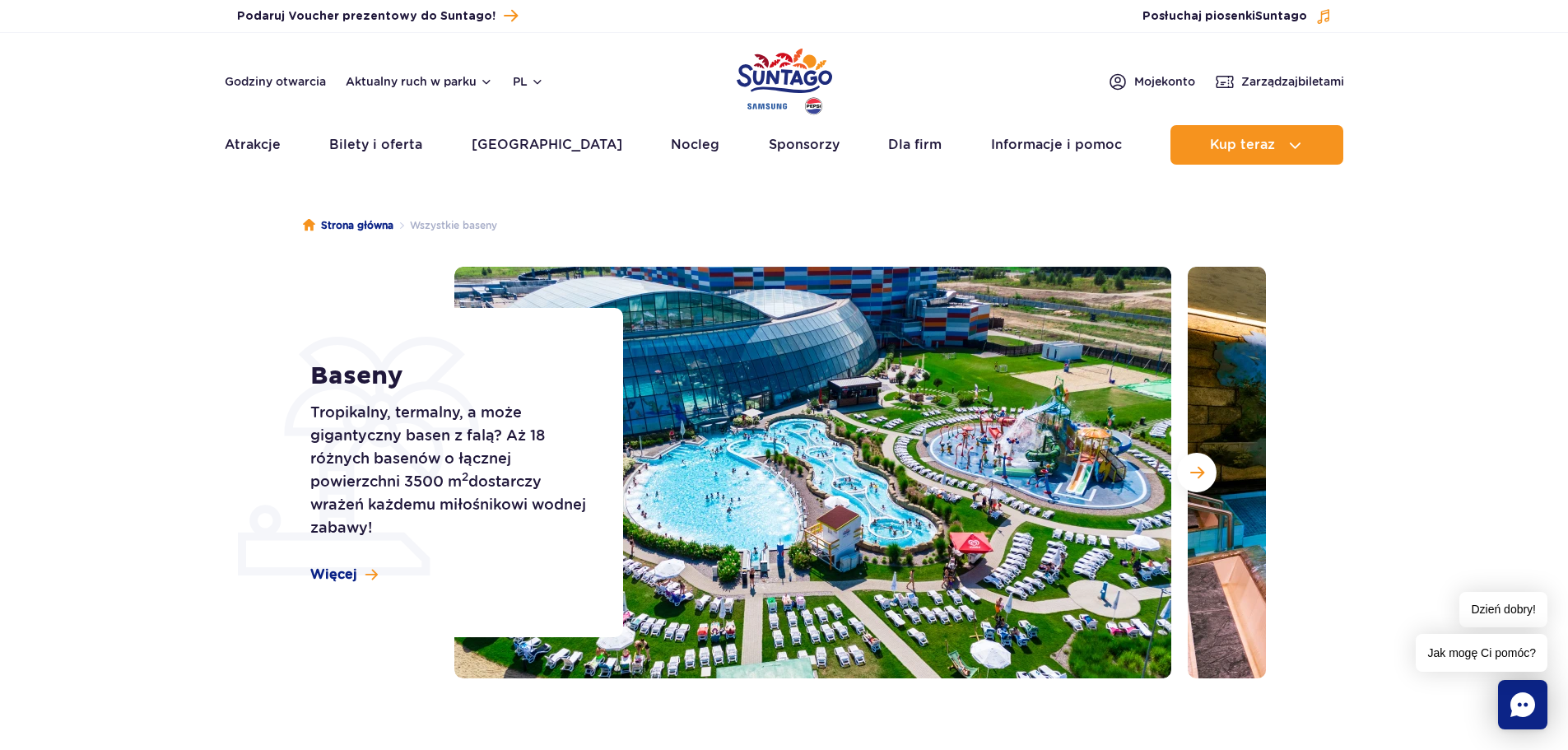
click at [1098, 349] on img at bounding box center [812, 472] width 717 height 411
click at [1191, 470] on span "Następny slajd" at bounding box center [1197, 472] width 14 height 15
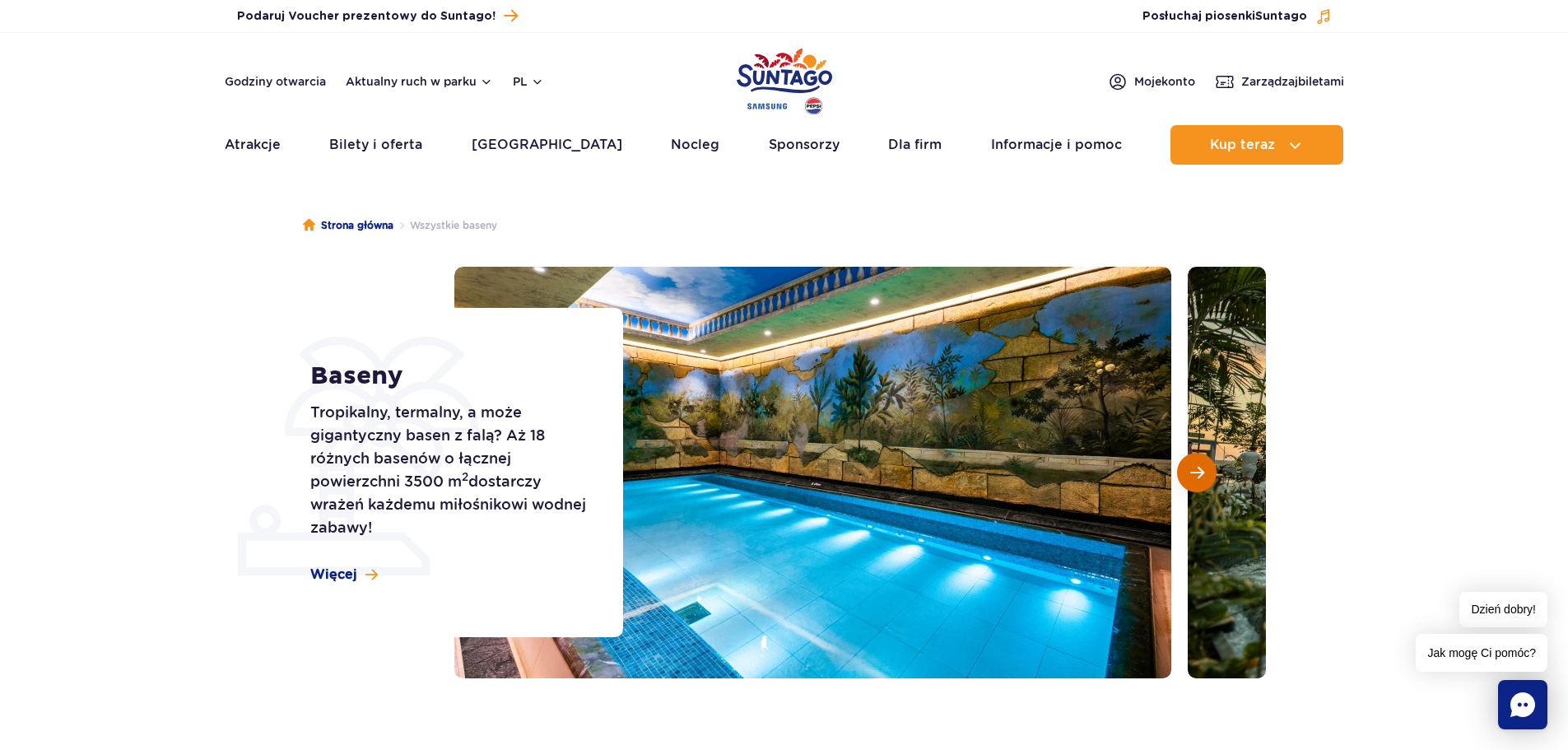
click at [1191, 470] on span "Następny slajd" at bounding box center [1197, 472] width 14 height 15
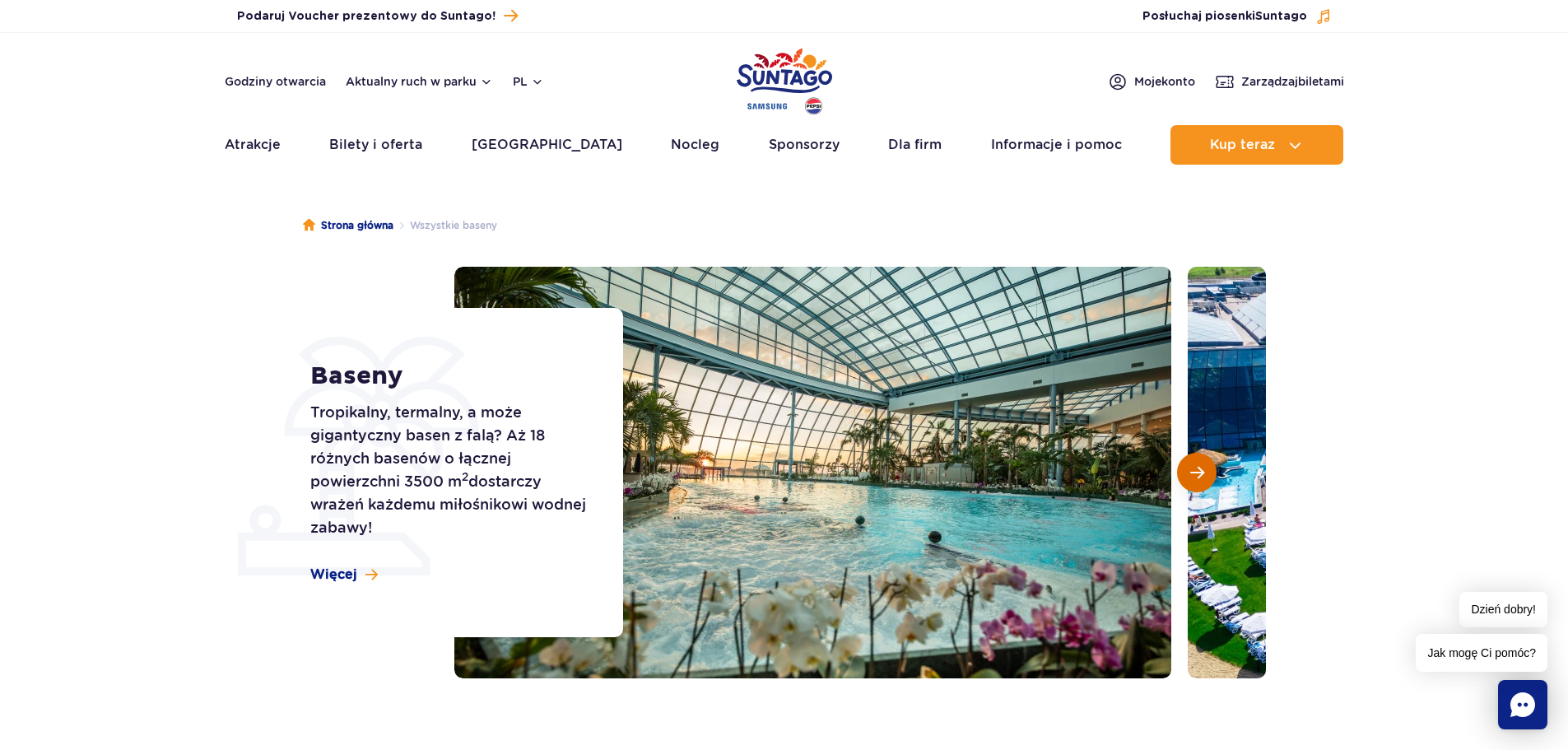
click at [1192, 465] on span "Następny slajd" at bounding box center [1197, 472] width 14 height 15
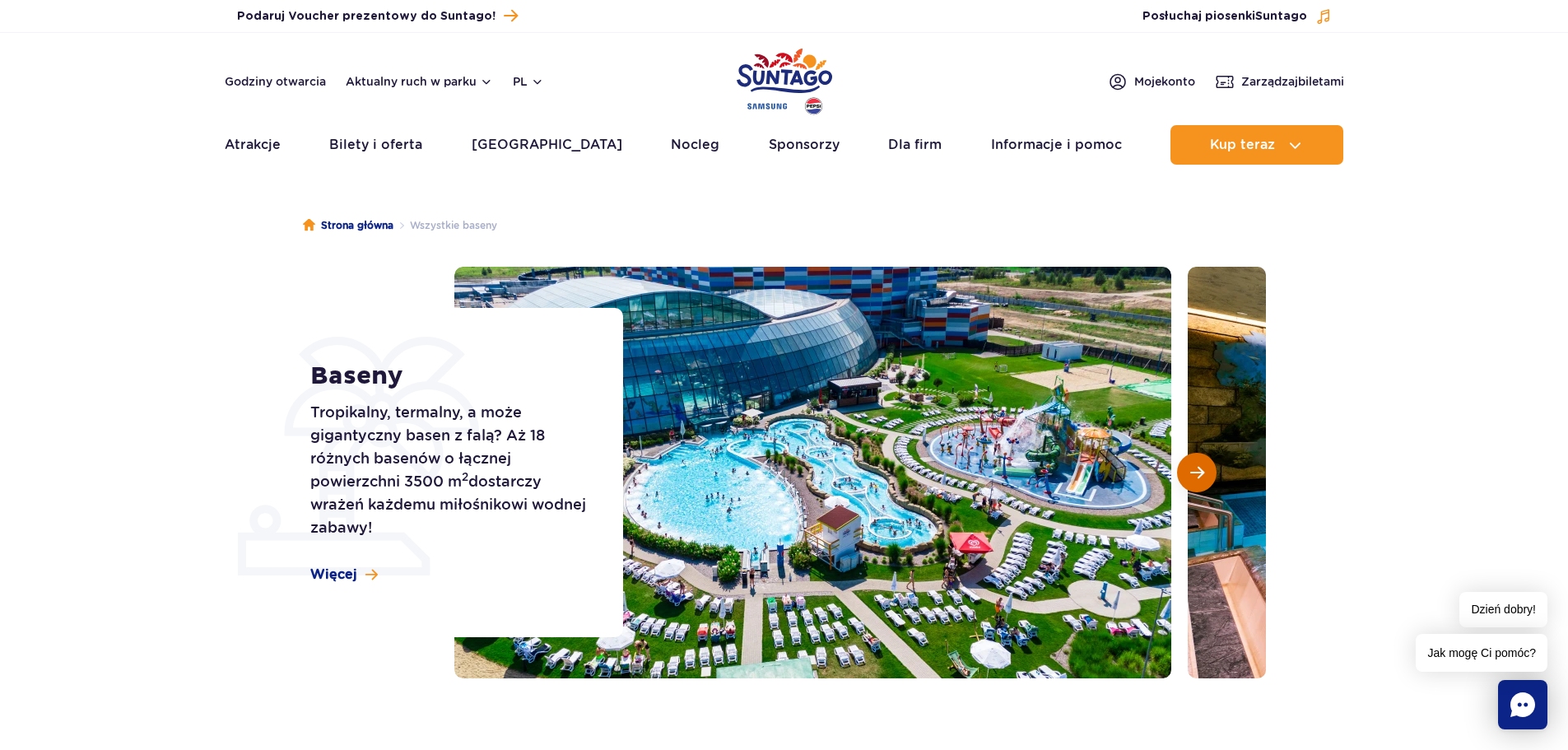
click at [1192, 465] on span "Następny slajd" at bounding box center [1197, 472] width 14 height 15
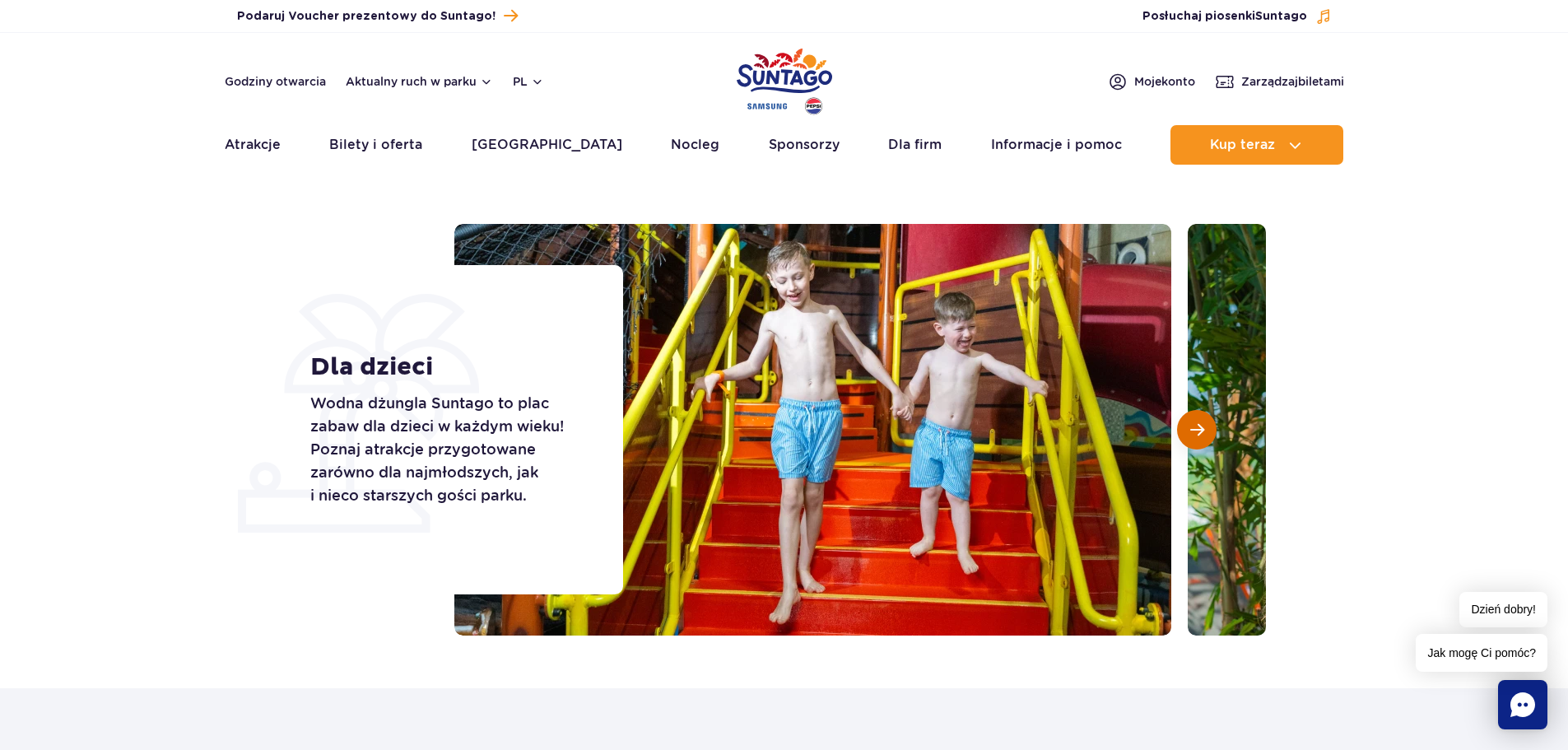
click at [1193, 425] on span "Następny slajd" at bounding box center [1197, 429] width 14 height 15
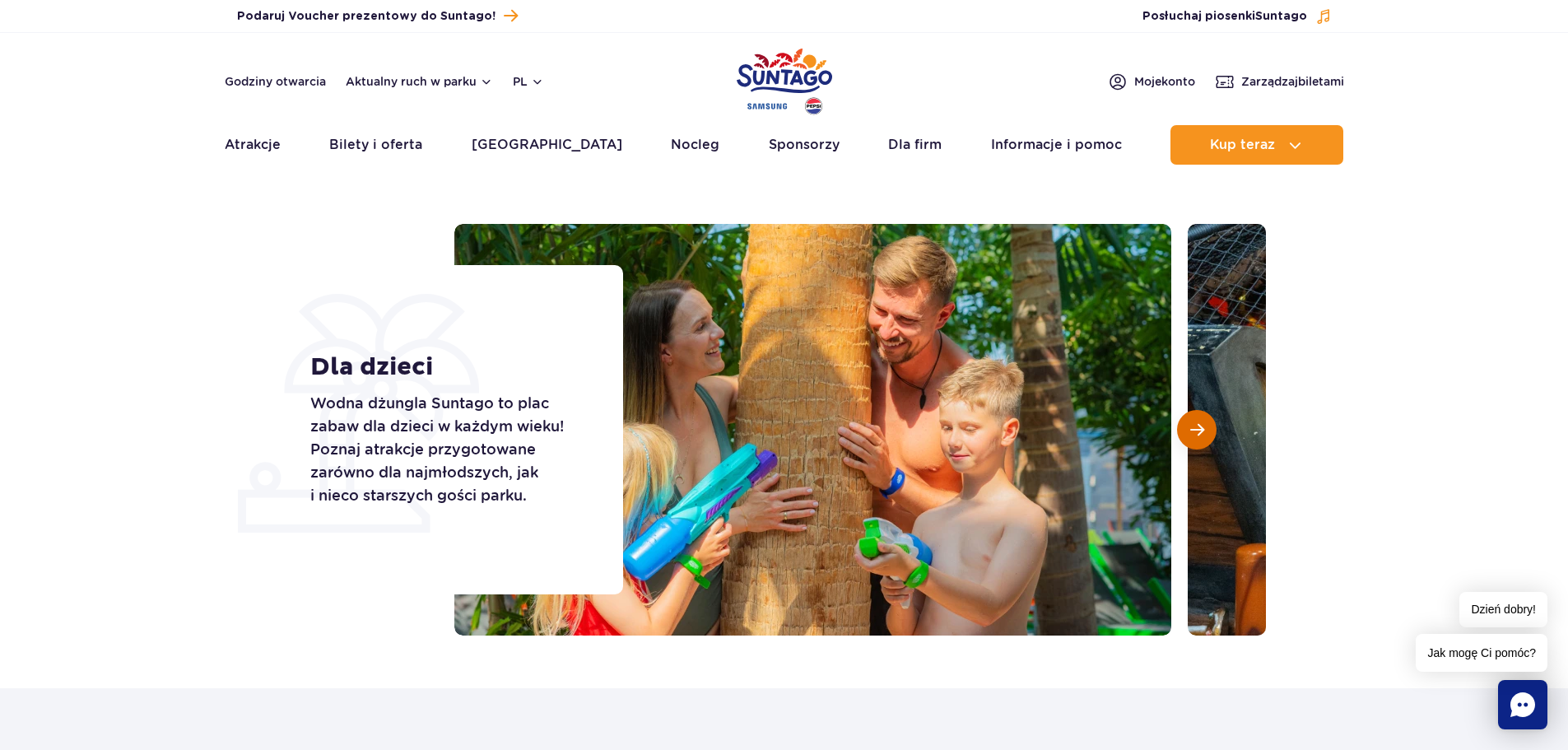
click at [1193, 425] on span "Następny slajd" at bounding box center [1197, 429] width 14 height 15
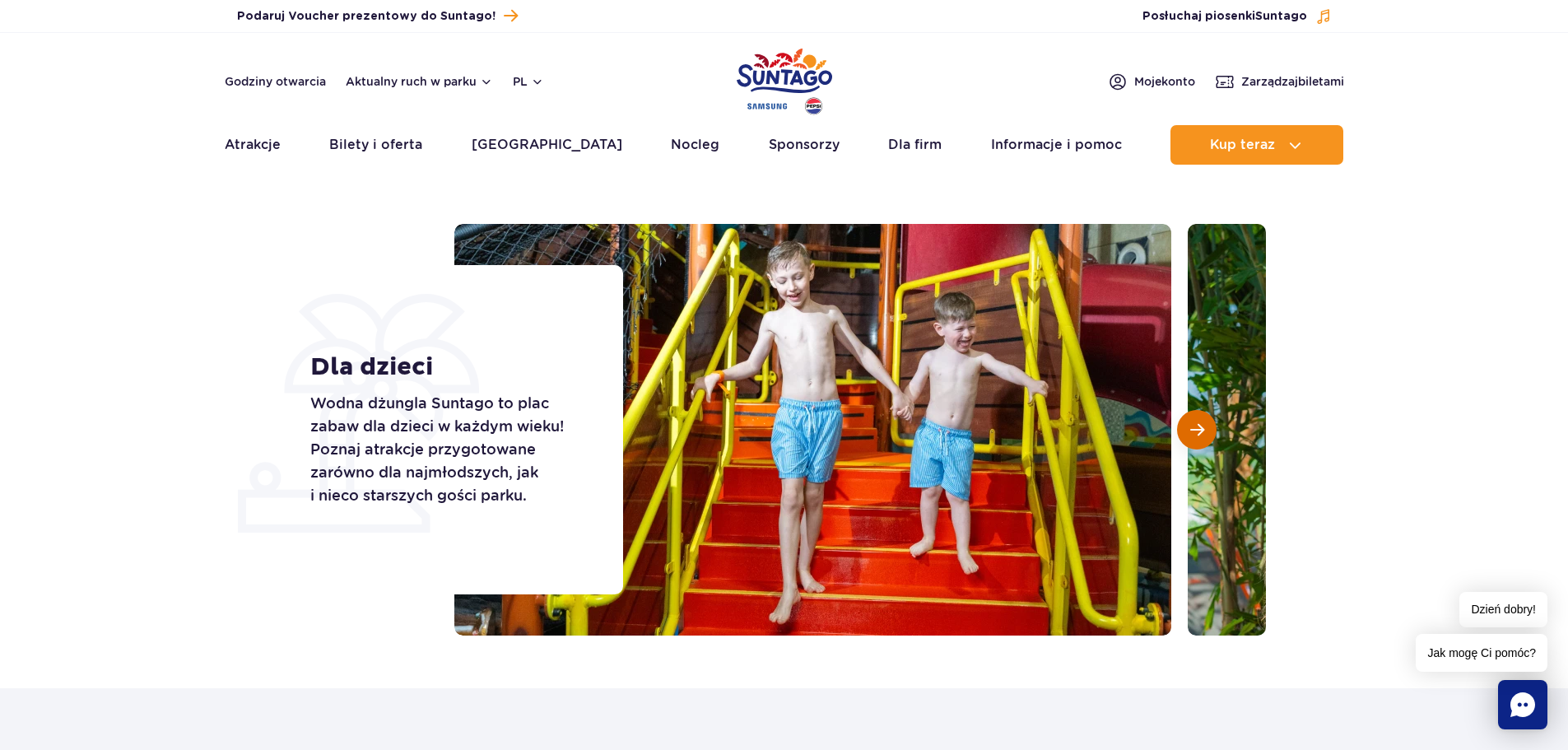
click at [1193, 425] on span "Następny slajd" at bounding box center [1197, 429] width 14 height 15
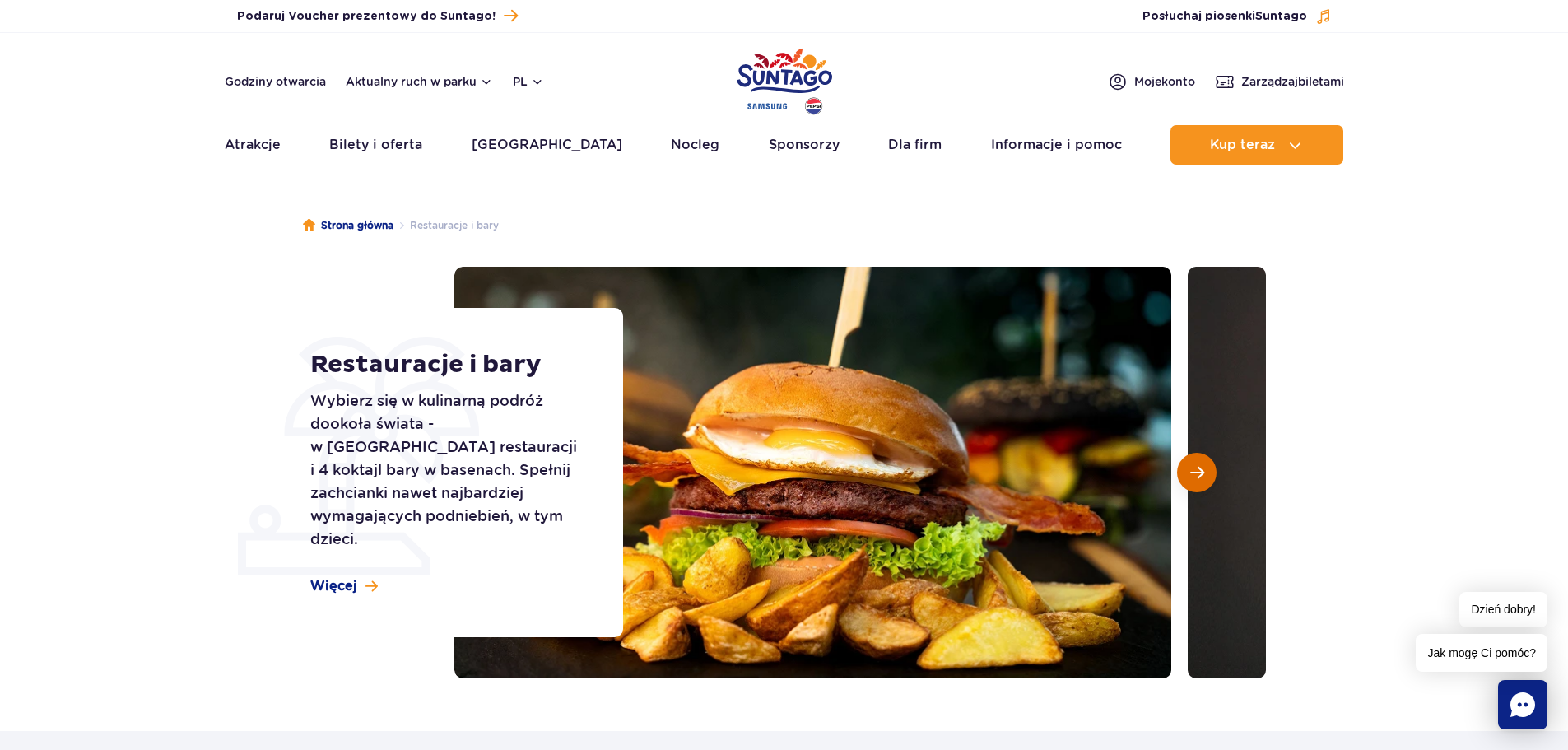
click at [1203, 474] on span "Następny slajd" at bounding box center [1197, 472] width 14 height 15
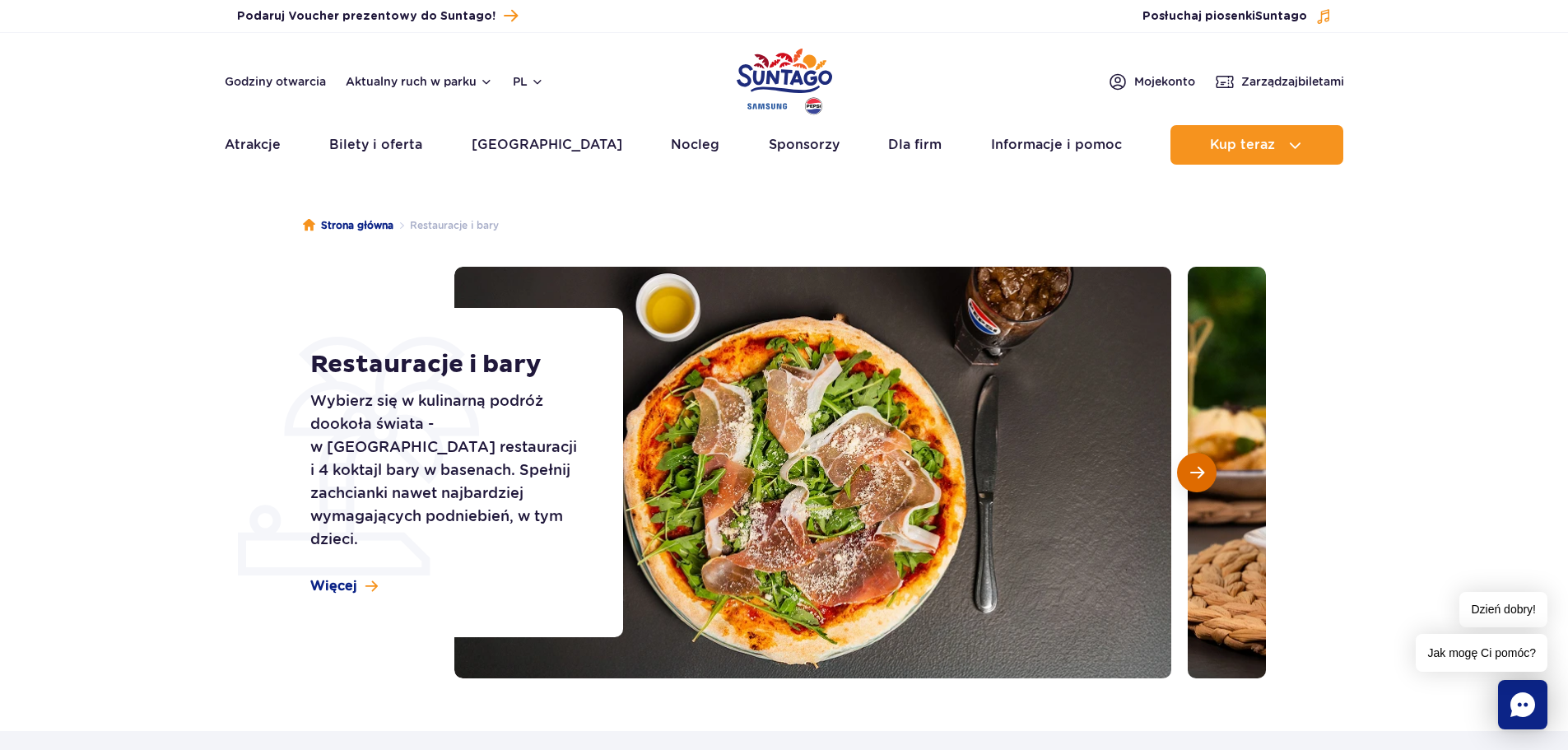
click at [1203, 474] on span "Następny slajd" at bounding box center [1197, 472] width 14 height 15
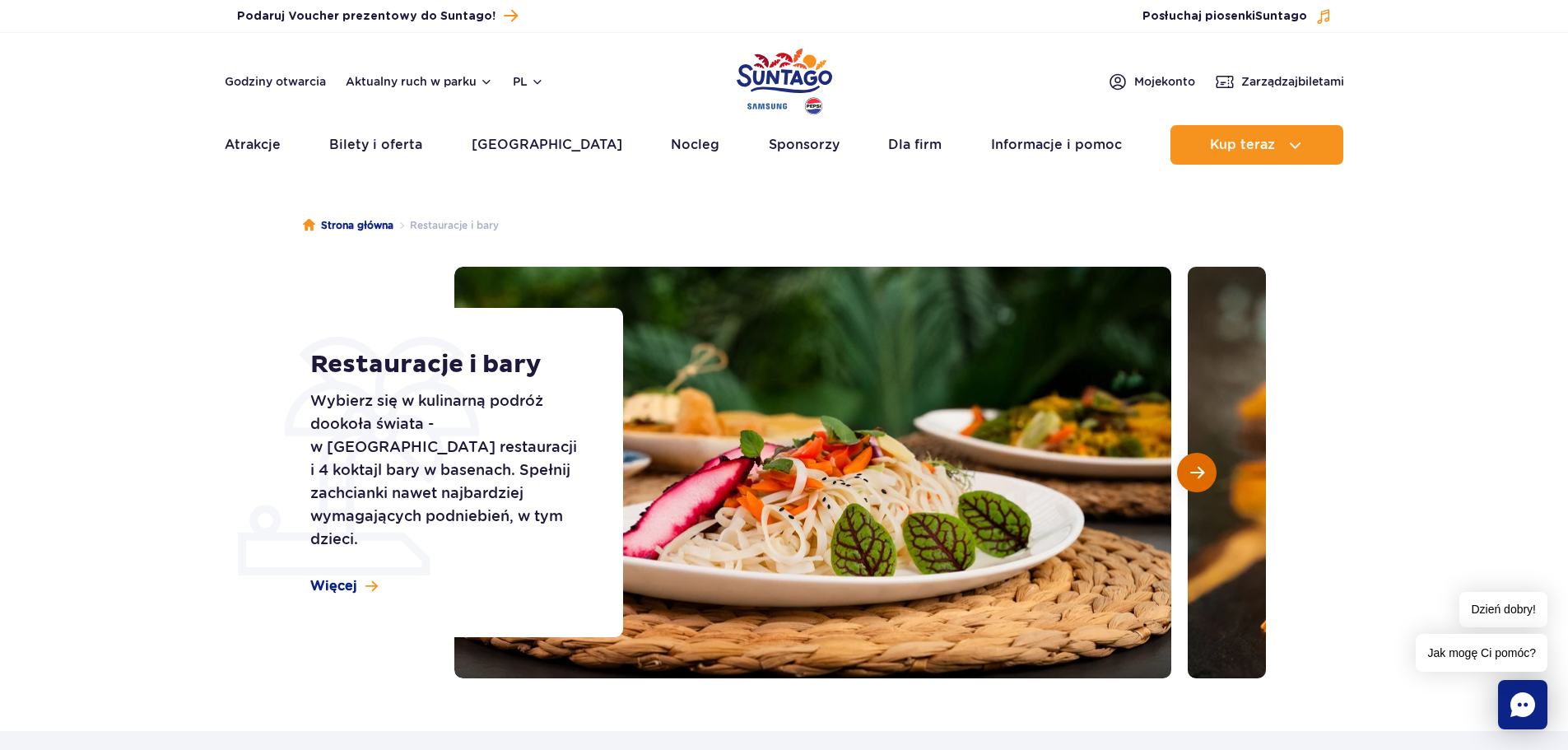
click at [1203, 474] on span "Następny slajd" at bounding box center [1197, 472] width 14 height 15
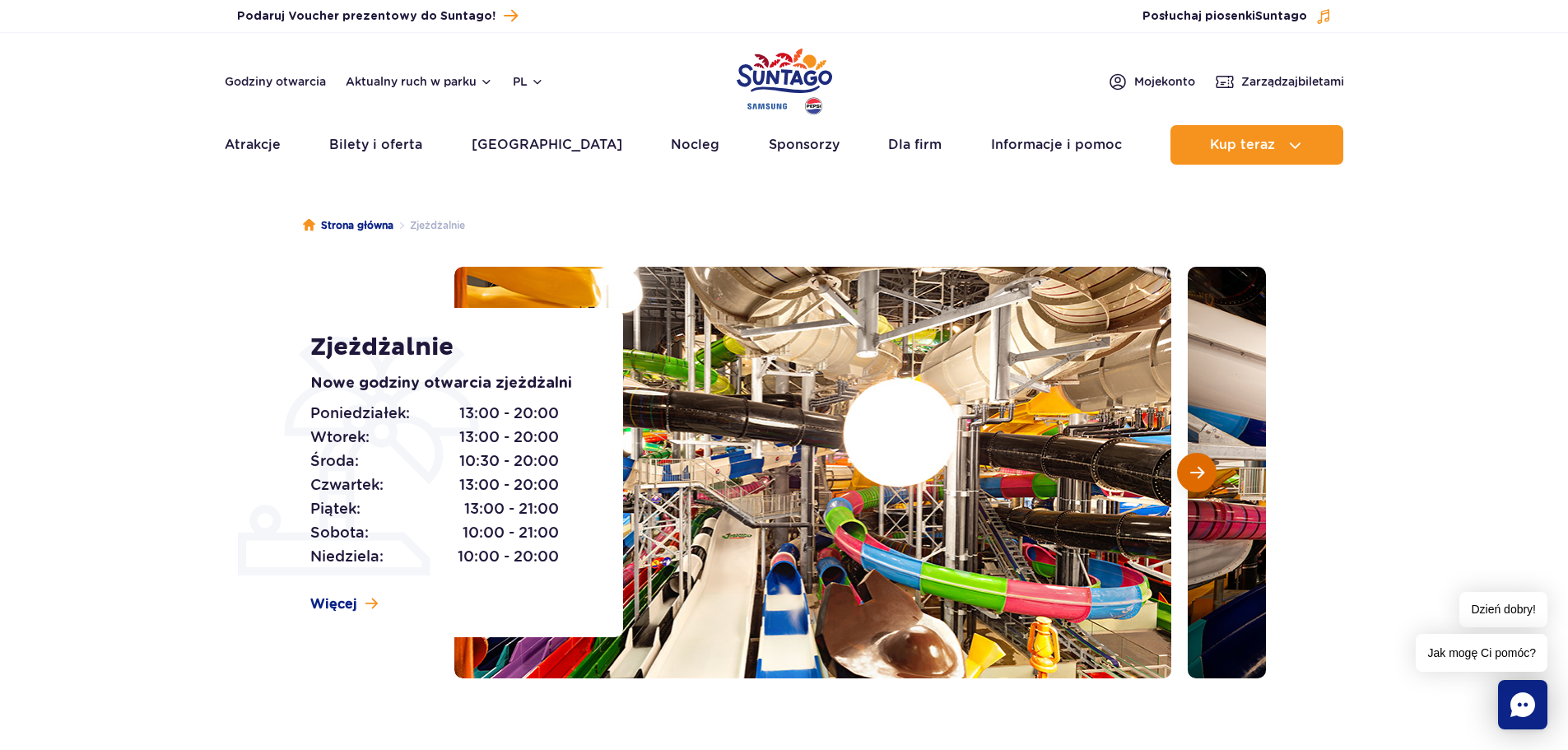
click at [1196, 467] on span "Następny slajd" at bounding box center [1197, 472] width 14 height 15
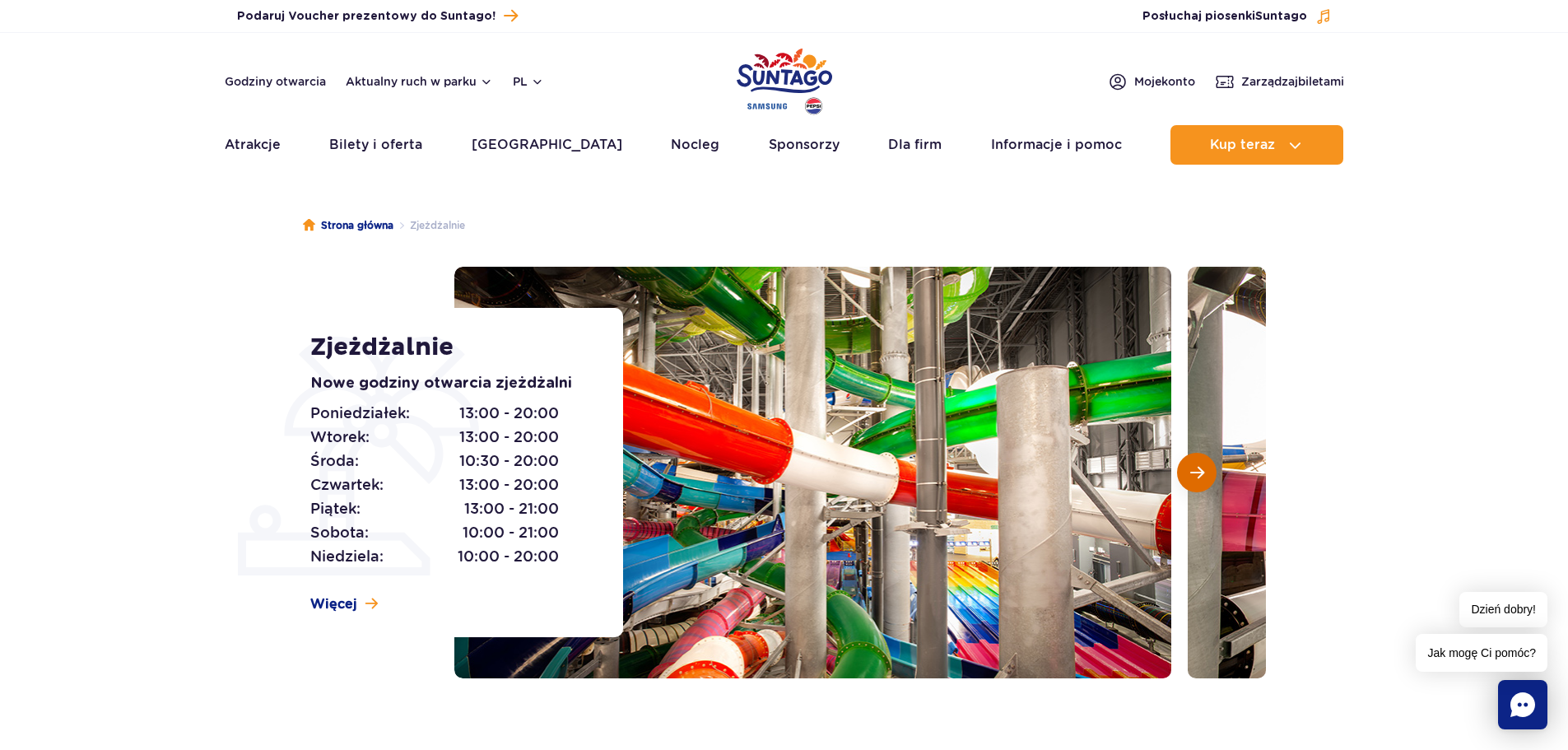
click at [1196, 467] on span "Następny slajd" at bounding box center [1197, 472] width 14 height 15
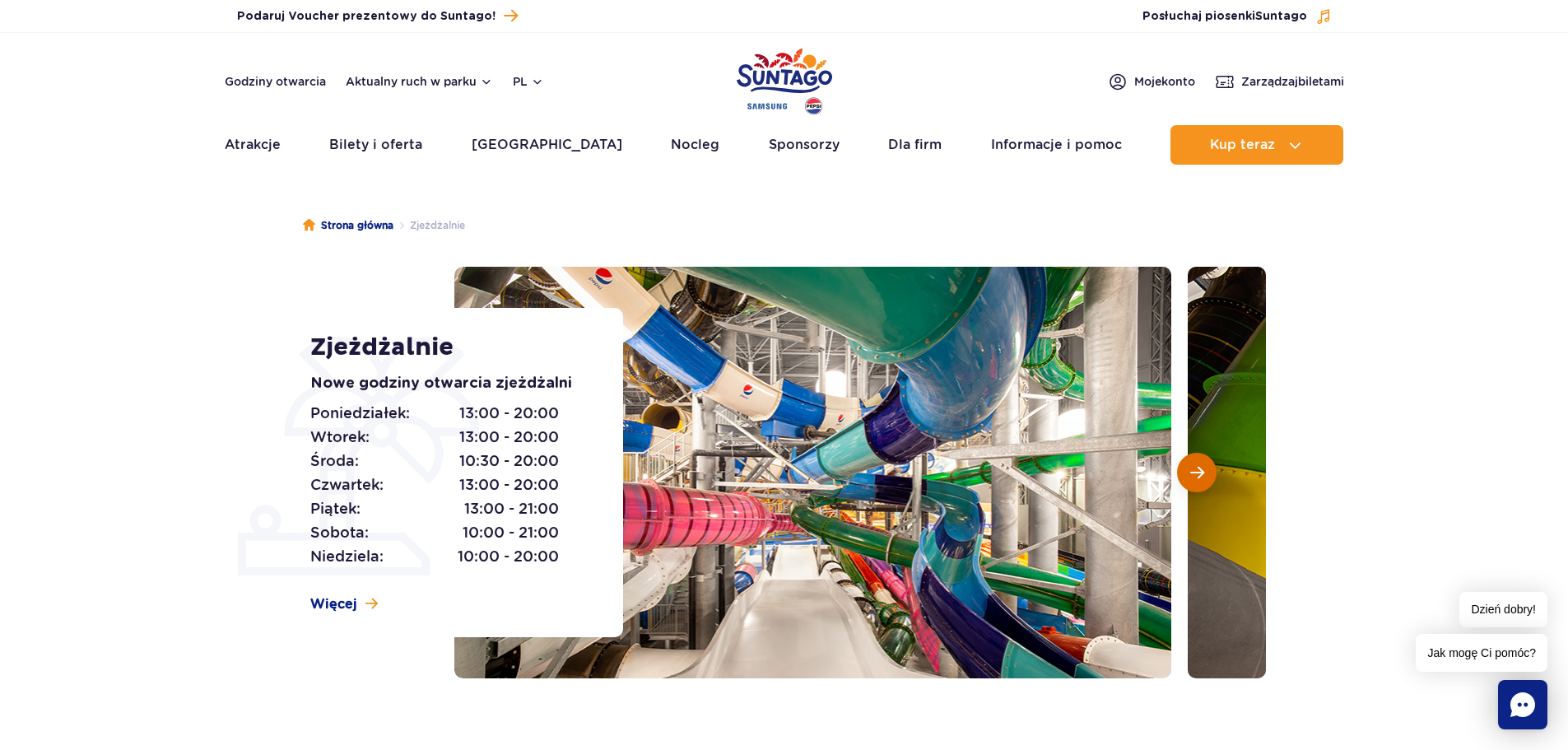
click at [1196, 467] on span "Następny slajd" at bounding box center [1197, 472] width 14 height 15
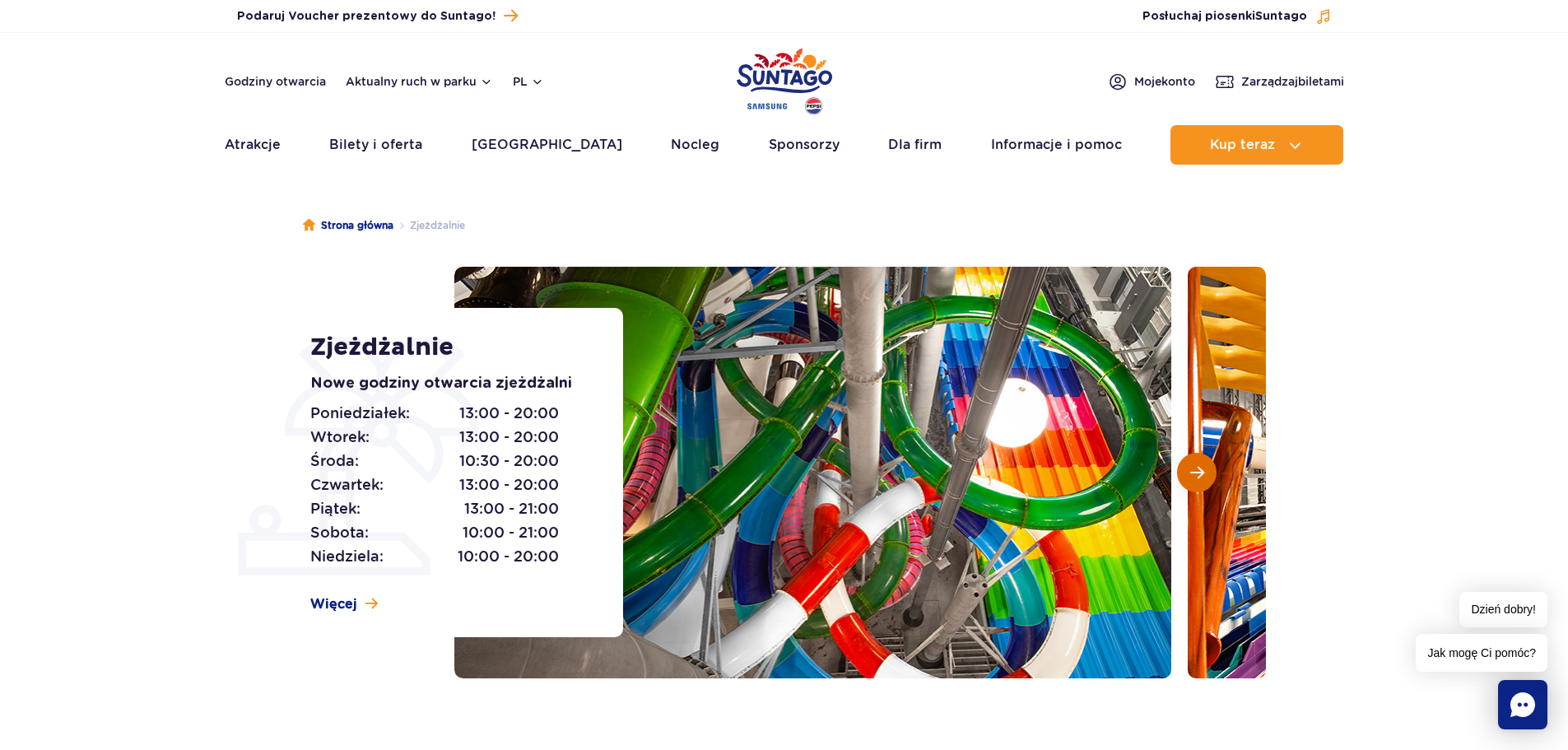
click at [1196, 467] on span "Następny slajd" at bounding box center [1197, 472] width 14 height 15
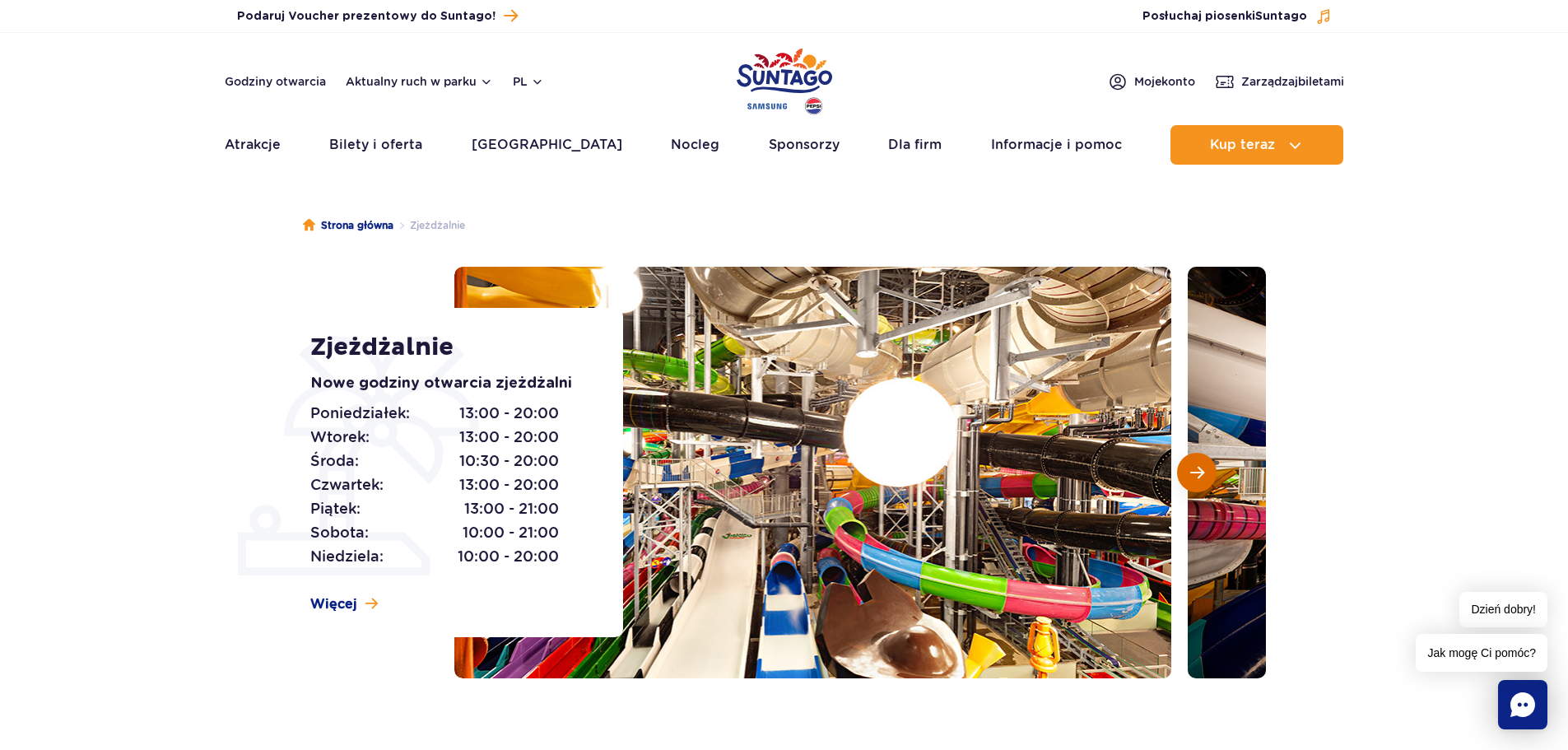
click at [1196, 467] on span "Następny slajd" at bounding box center [1197, 472] width 14 height 15
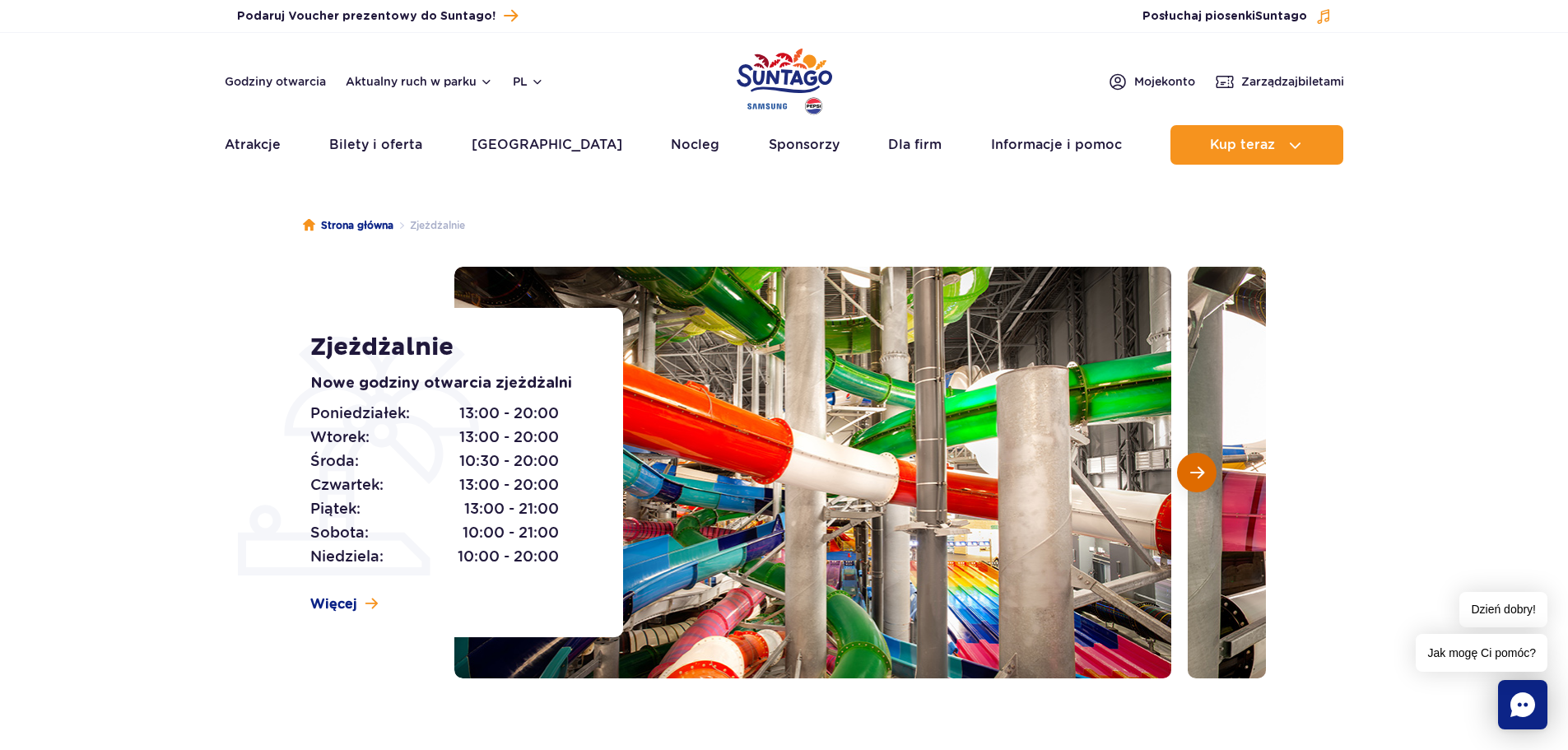
click at [1196, 467] on span "Następny slajd" at bounding box center [1197, 472] width 14 height 15
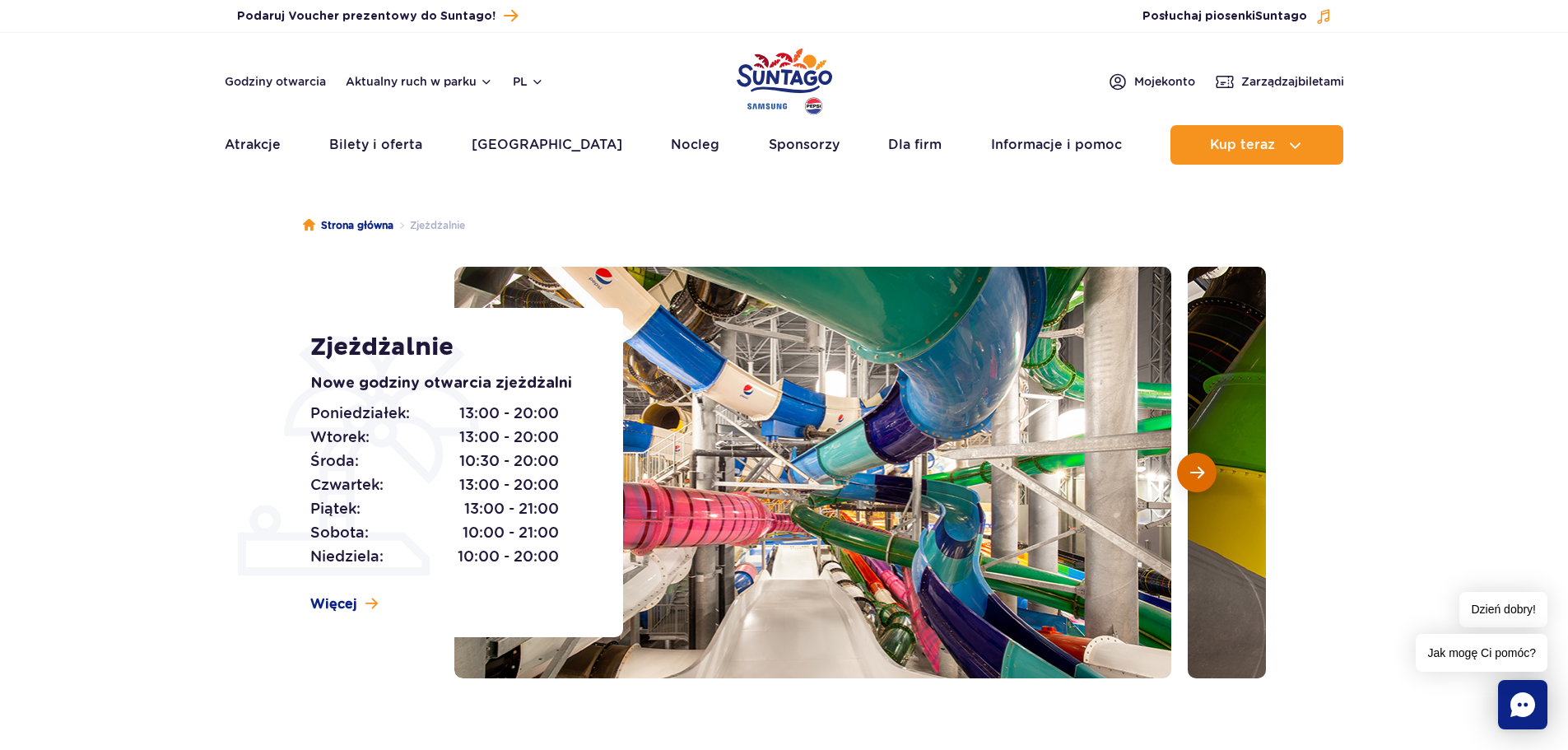
click at [1196, 467] on span "Następny slajd" at bounding box center [1197, 472] width 14 height 15
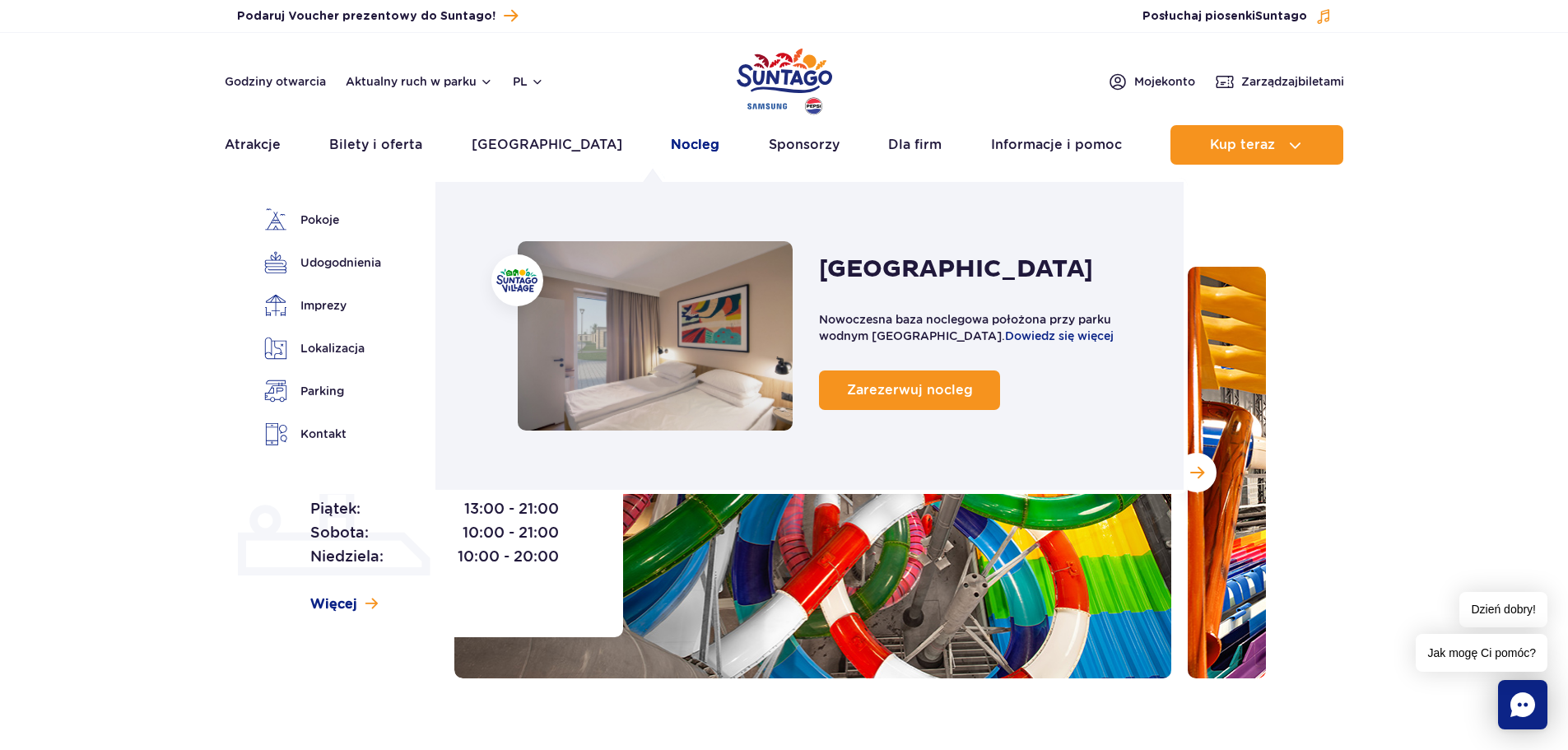
click at [671, 144] on link "Nocleg" at bounding box center [695, 145] width 49 height 40
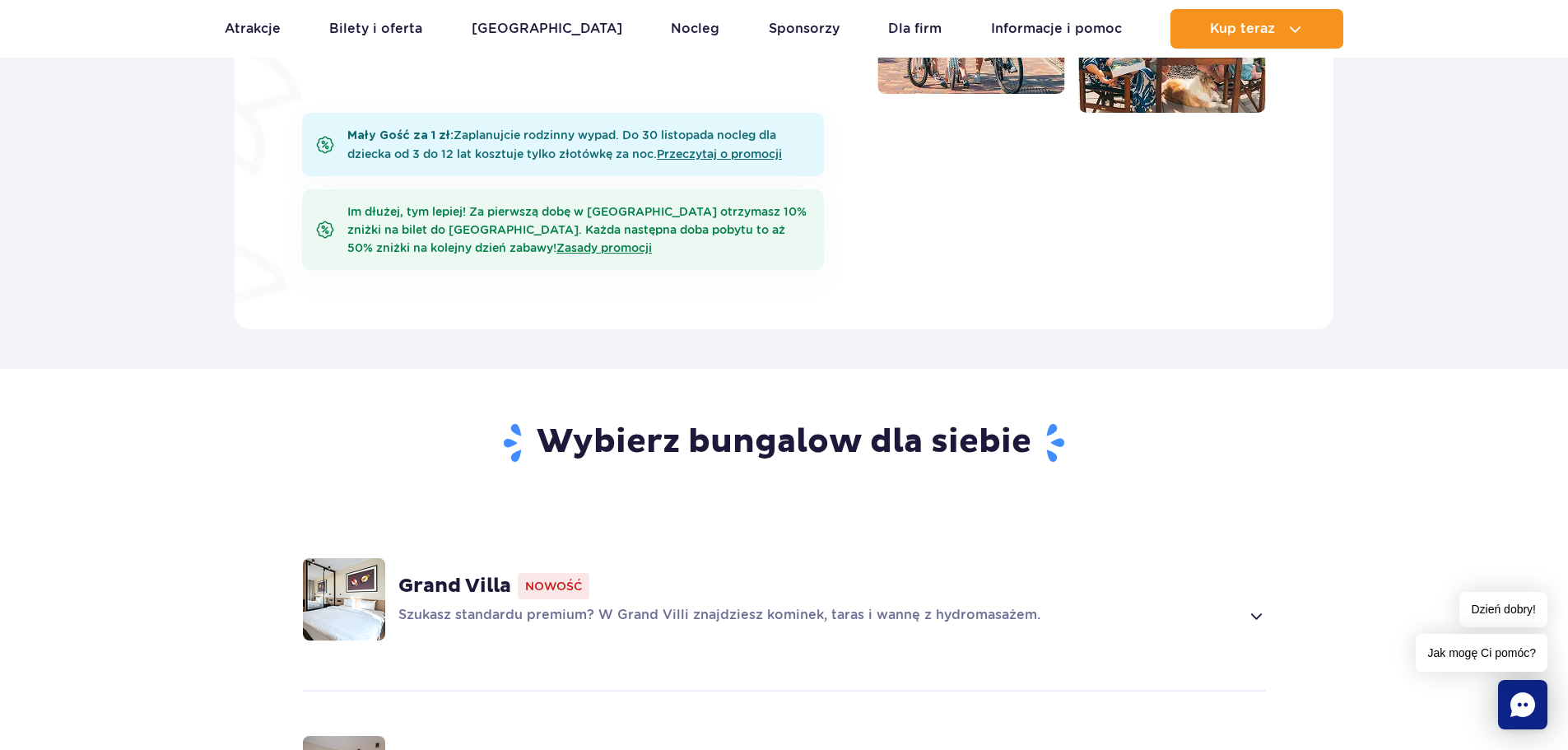
scroll to position [1380, 0]
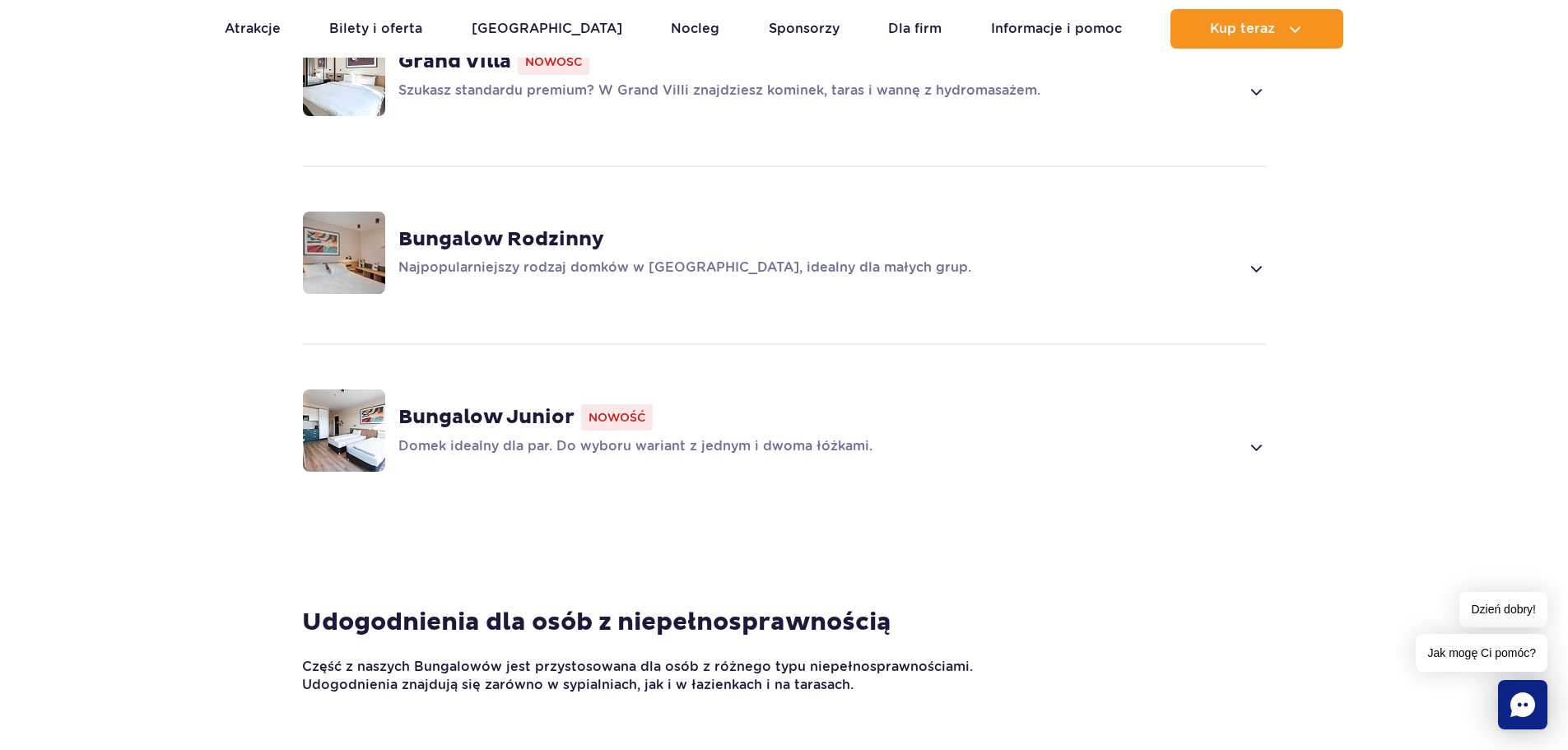
click at [514, 411] on strong "Bungalow Junior" at bounding box center [486, 417] width 176 height 25
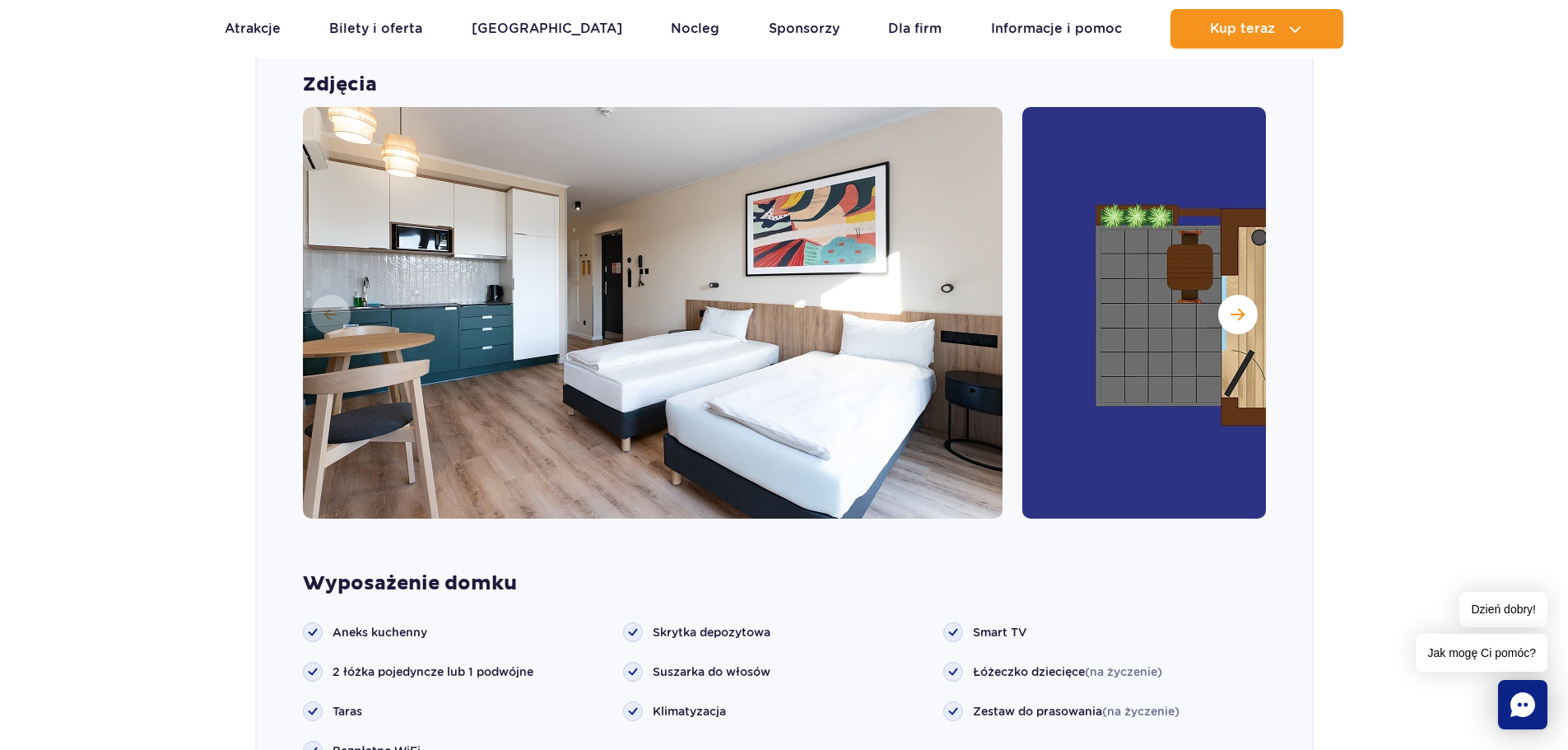
scroll to position [1827, 0]
click at [1239, 316] on span "Następny slajd" at bounding box center [1238, 314] width 14 height 15
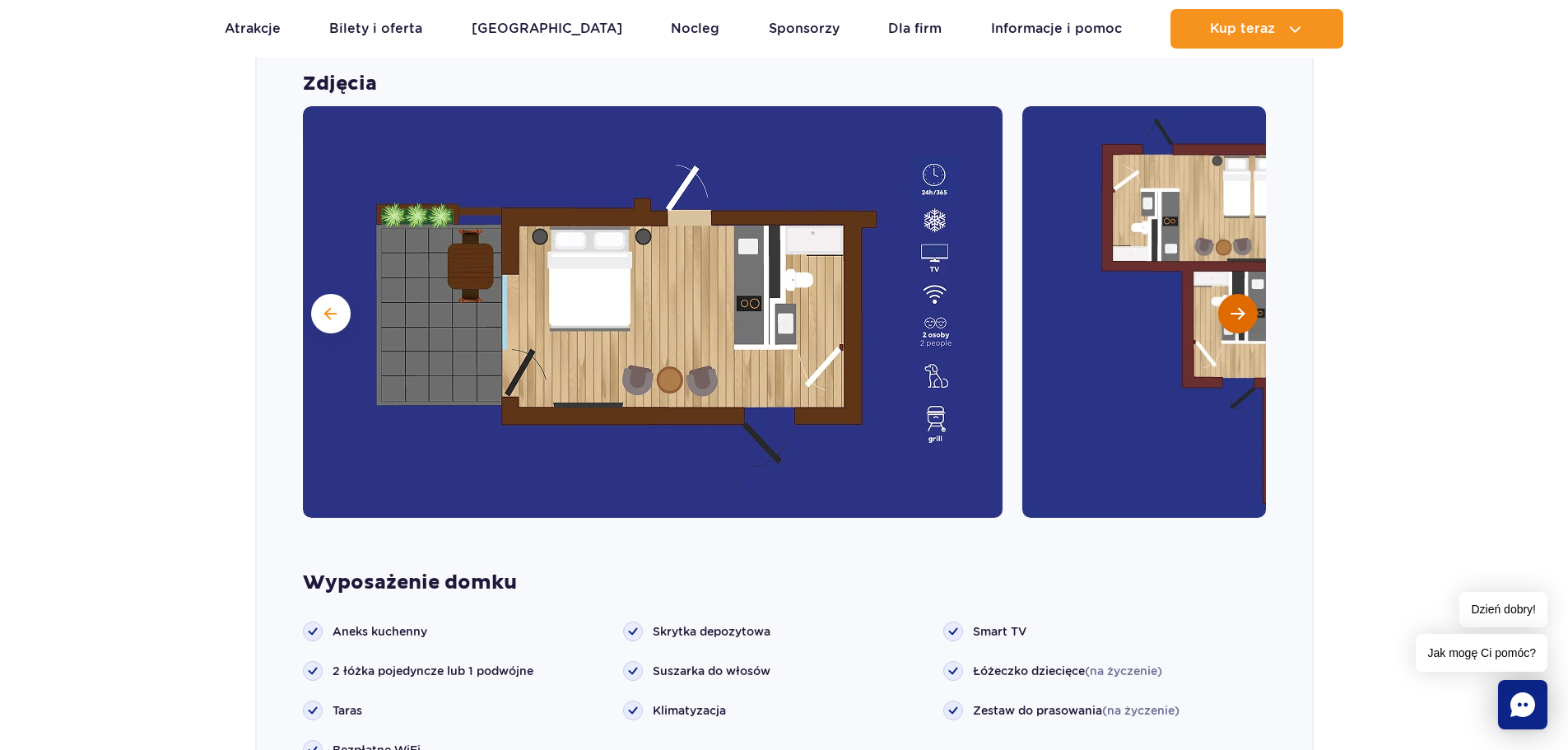
click at [1239, 316] on span "Następny slajd" at bounding box center [1238, 314] width 14 height 15
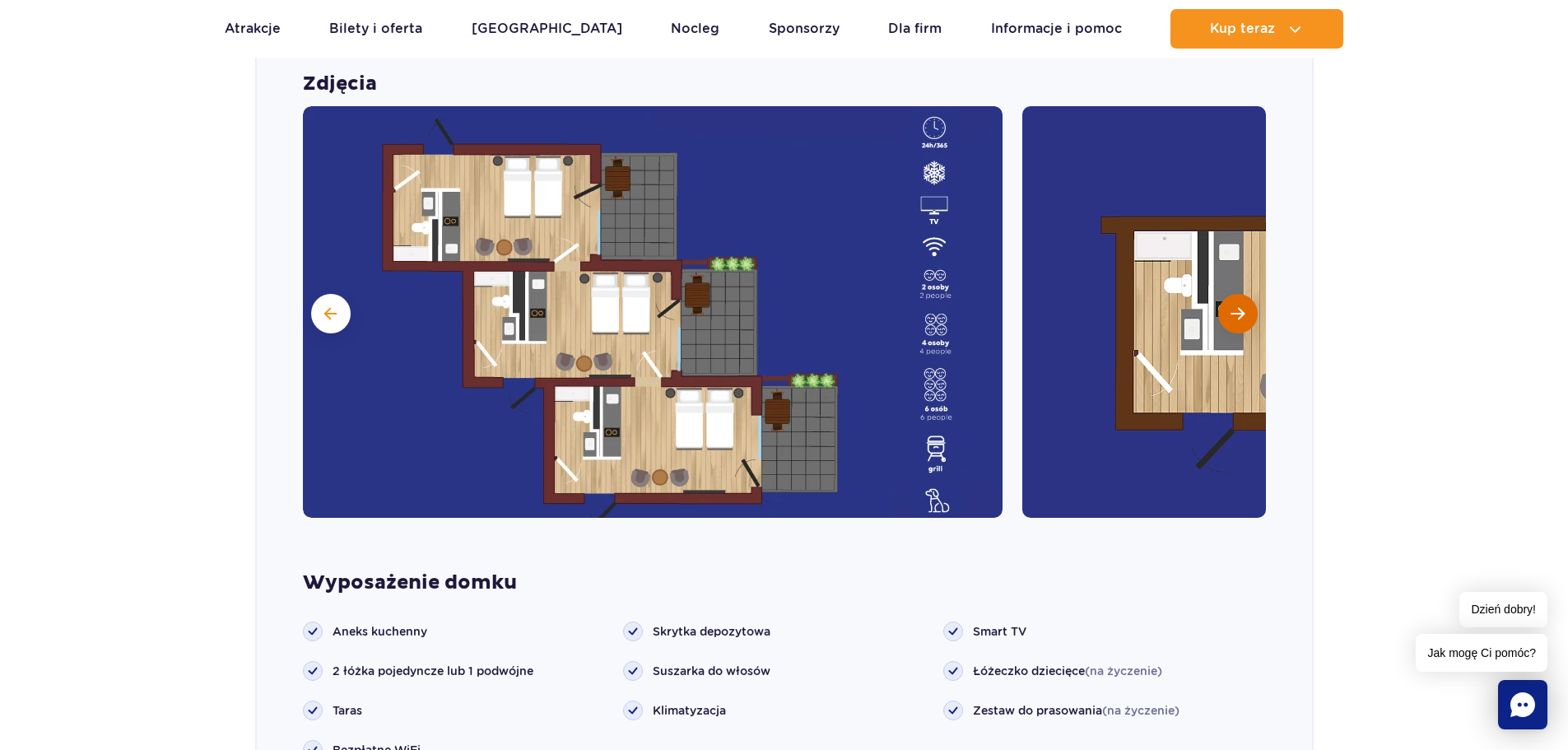
click at [1239, 316] on span "Następny slajd" at bounding box center [1238, 314] width 14 height 15
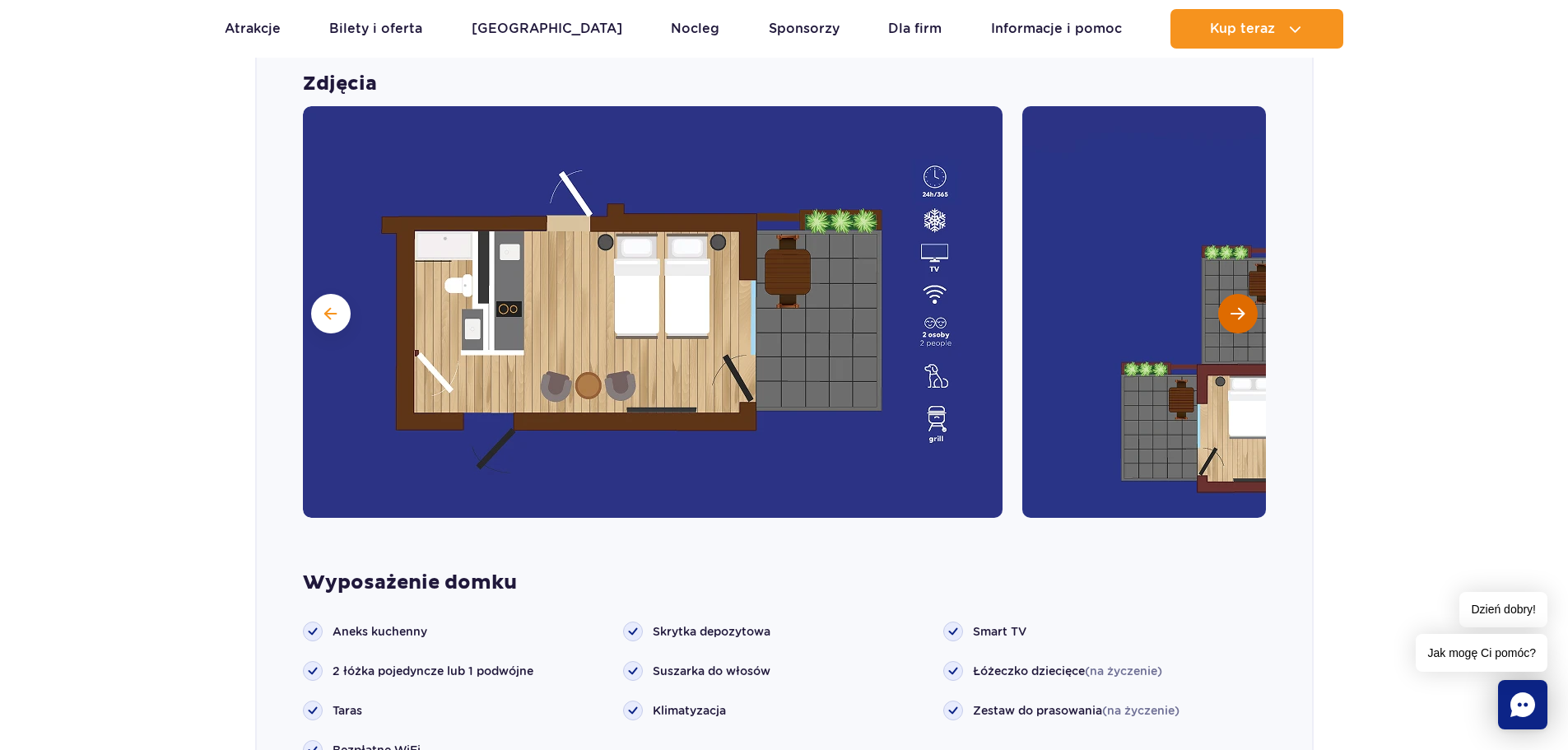
click at [1239, 316] on span "Następny slajd" at bounding box center [1238, 314] width 14 height 15
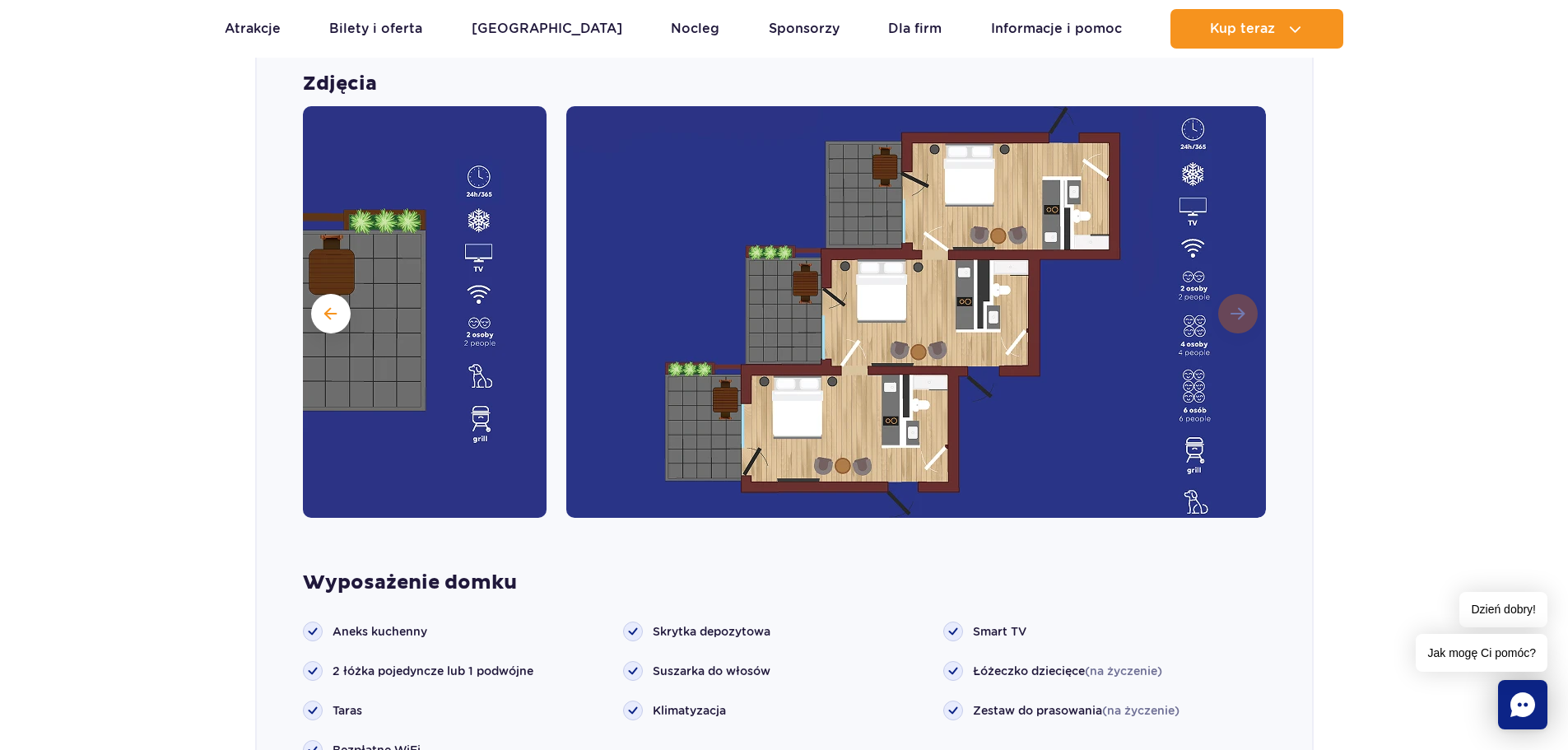
click at [1239, 316] on img at bounding box center [915, 312] width 700 height 411
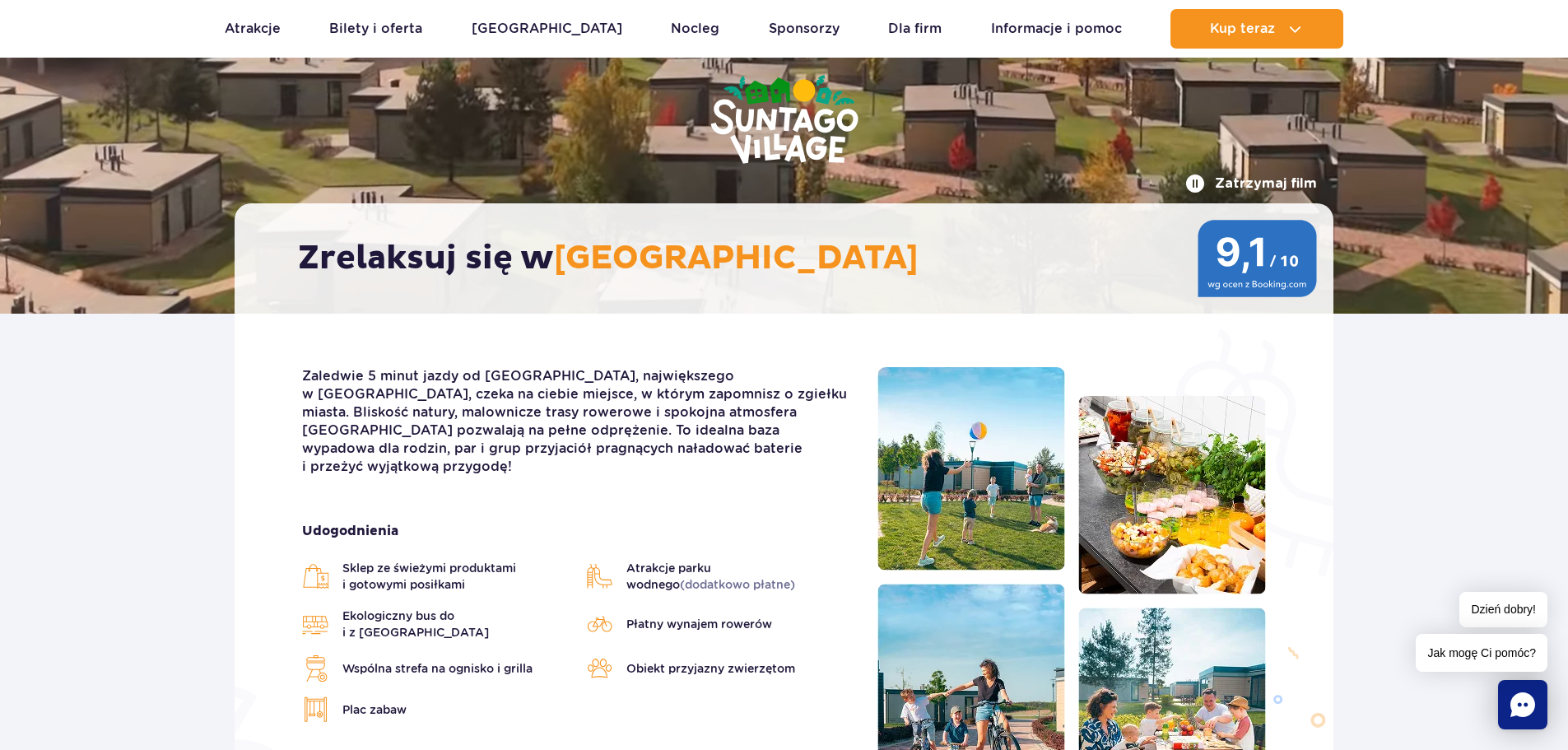
scroll to position [219, 0]
